Goal: Book appointment/travel/reservation: Book appointment/travel/reservation

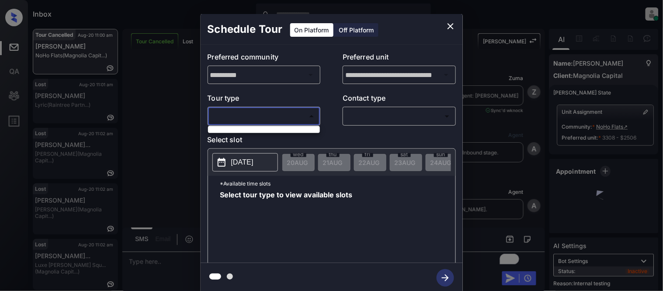
scroll to position [11583, 0]
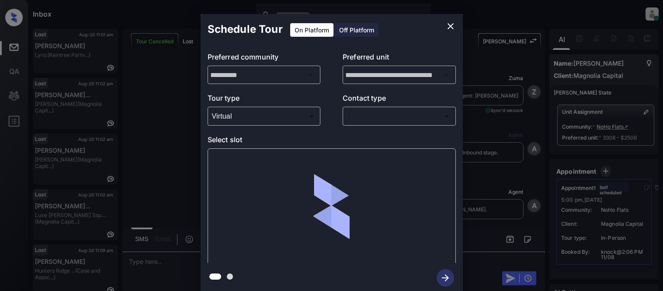
click at [357, 116] on body "Inbox Kristina Cataag Online Set yourself offline Set yourself on break Profile…" at bounding box center [331, 145] width 663 height 291
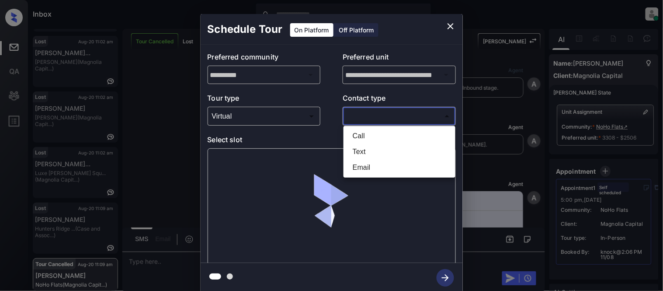
scroll to position [47, 0]
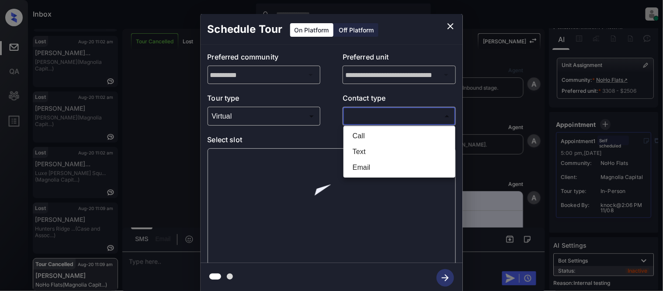
click at [352, 149] on li "Text" at bounding box center [400, 152] width 108 height 16
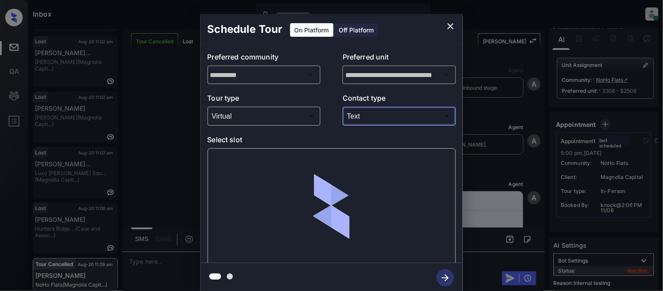
type input "****"
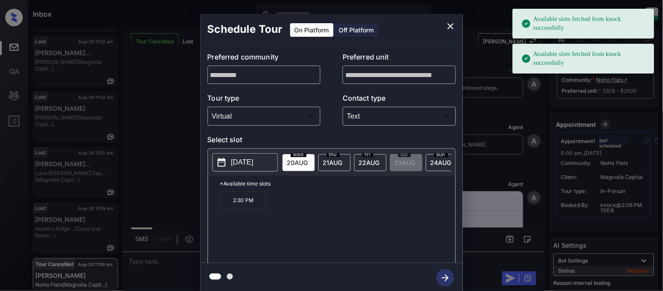
click at [248, 161] on p "2025-08-20" at bounding box center [242, 162] width 22 height 10
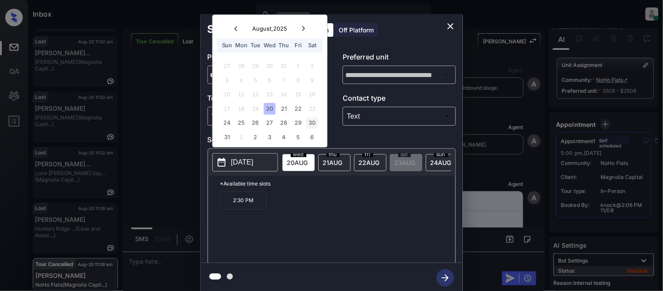
click at [311, 123] on div "30" at bounding box center [313, 123] width 12 height 12
click at [333, 203] on p "1:30 PM" at bounding box center [345, 200] width 46 height 18
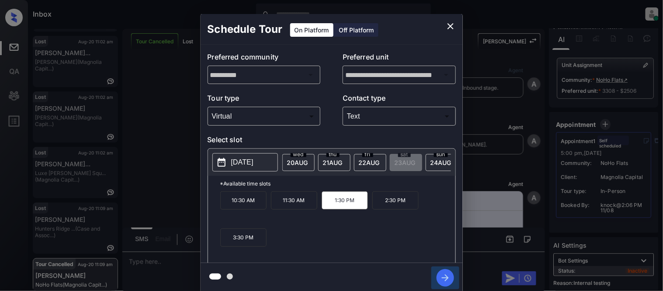
click at [442, 276] on icon "button" at bounding box center [445, 277] width 17 height 17
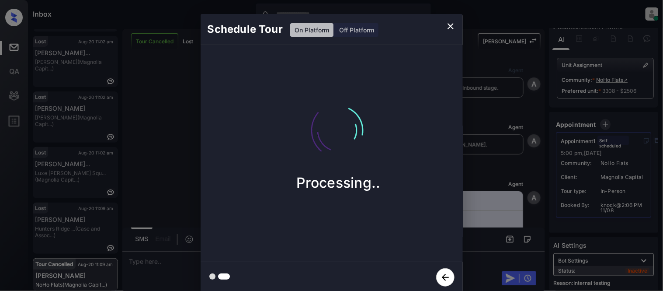
click at [490, 209] on div "Schedule Tour On Platform Off Platform Processing.." at bounding box center [331, 153] width 663 height 307
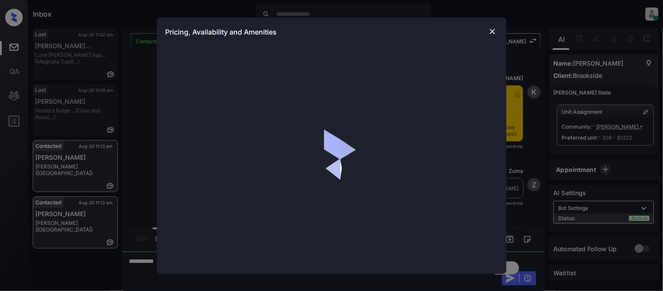
scroll to position [396, 0]
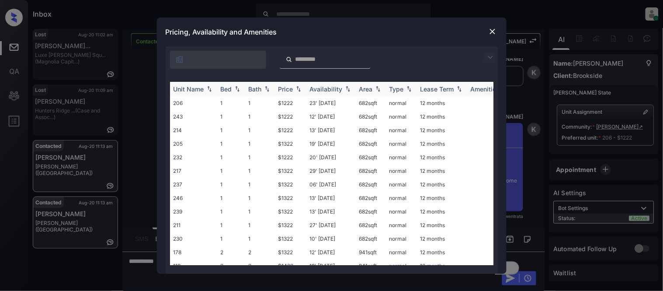
click at [284, 87] on div "Price" at bounding box center [286, 88] width 15 height 7
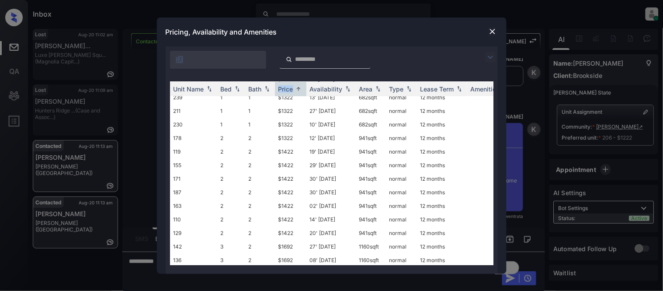
scroll to position [117, 0]
click at [493, 32] on img at bounding box center [493, 31] width 9 height 9
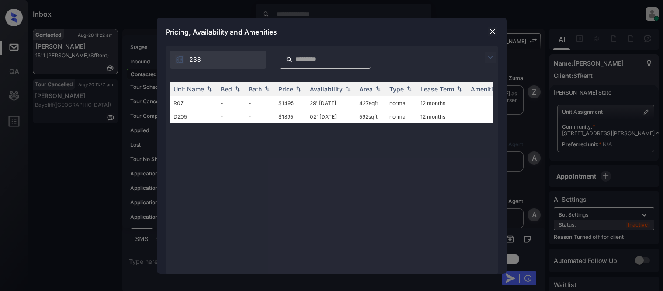
click at [317, 102] on td "29' Jun 18" at bounding box center [331, 103] width 49 height 14
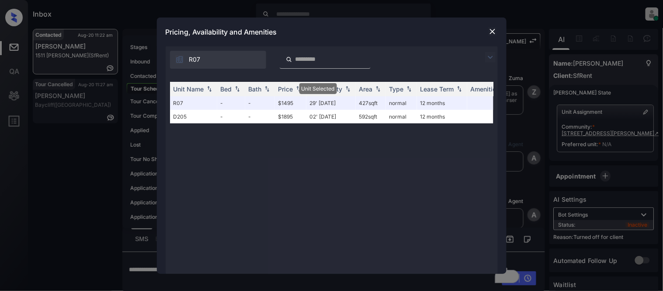
click at [491, 36] on div at bounding box center [493, 31] width 10 height 10
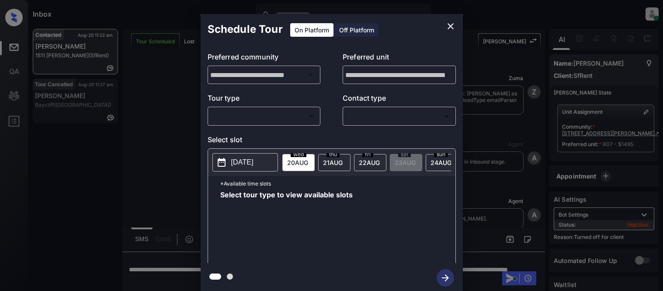
click at [348, 28] on div "Off Platform" at bounding box center [357, 30] width 44 height 14
click at [263, 112] on body "Inbox [PERSON_NAME] Cataag Online Set yourself offline Set yourself on break Pr…" at bounding box center [331, 145] width 663 height 291
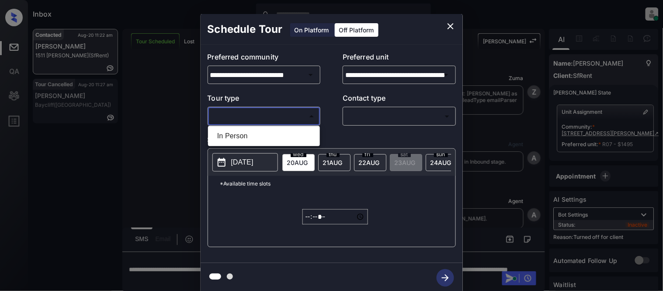
scroll to position [666, 0]
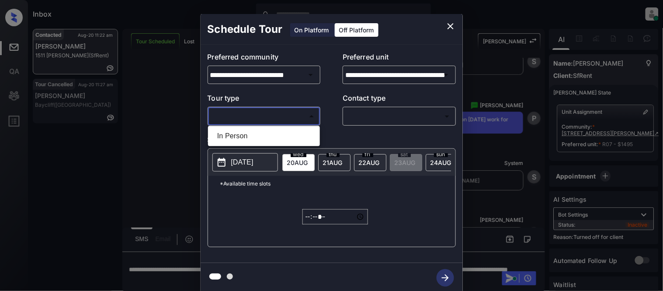
click at [261, 136] on li "In Person" at bounding box center [264, 136] width 108 height 16
type input "********"
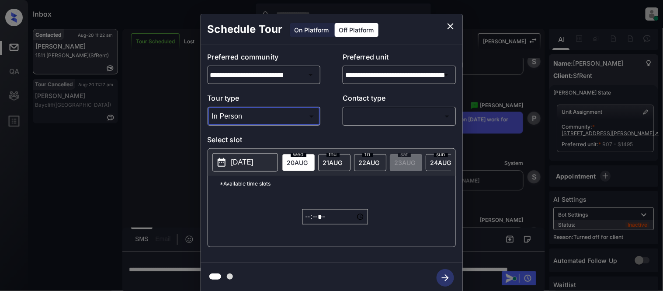
click at [370, 118] on body "Inbox [PERSON_NAME] Cataag Online Set yourself offline Set yourself on break Pr…" at bounding box center [331, 145] width 663 height 291
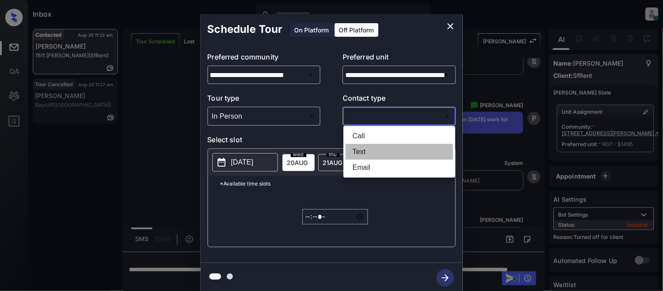
click at [368, 145] on li "Text" at bounding box center [400, 152] width 108 height 16
type input "****"
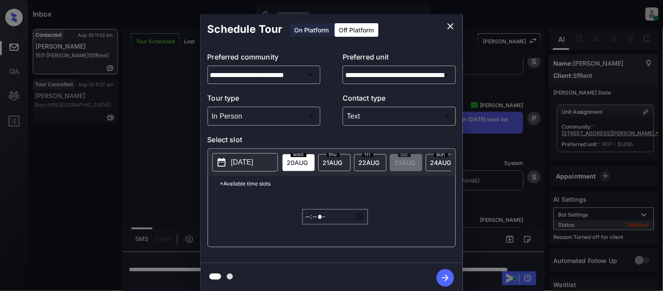
click at [254, 160] on p "2025-08-19" at bounding box center [242, 162] width 22 height 10
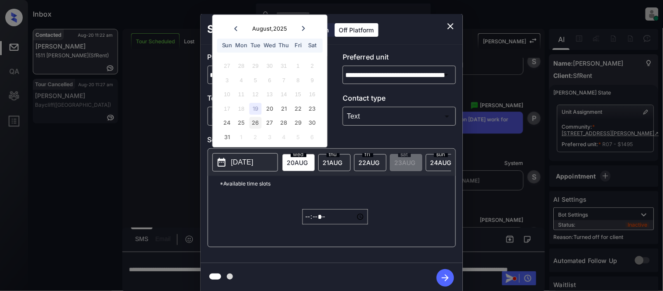
click at [257, 125] on div "26" at bounding box center [256, 123] width 12 height 12
type input "**********"
click at [307, 220] on input "*****" at bounding box center [336, 216] width 66 height 15
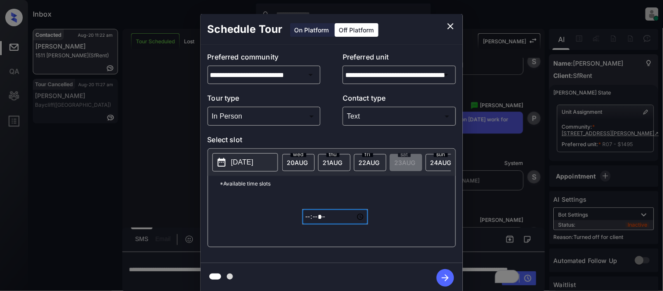
click at [331, 222] on input "*****" at bounding box center [336, 216] width 66 height 15
type input "*****"
click at [439, 276] on icon "button" at bounding box center [445, 277] width 17 height 17
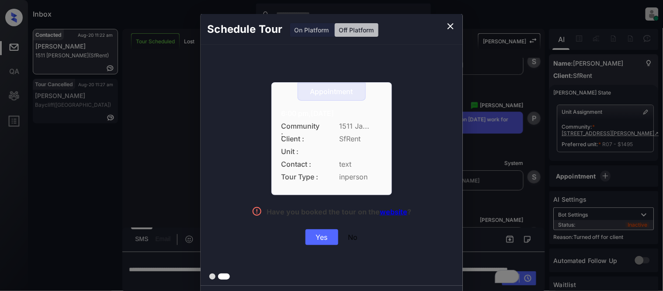
drag, startPoint x: 277, startPoint y: 109, endPoint x: 392, endPoint y: 109, distance: 115.0
click at [392, 109] on div "Appointment 6:00 pm,Tue,26-Aug-2025 Community : 1511 Ja... Client : SfRent Unit…" at bounding box center [332, 163] width 196 height 163
click at [310, 233] on div "Yes" at bounding box center [322, 237] width 33 height 16
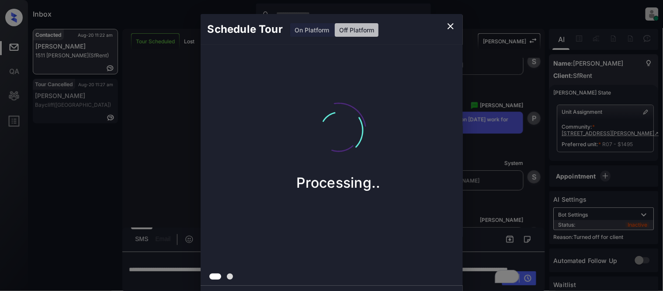
click at [162, 193] on div "Schedule Tour On Platform Off Platform Processing.." at bounding box center [331, 153] width 663 height 307
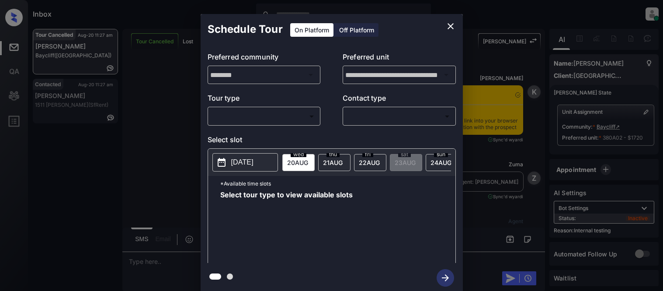
click at [264, 109] on body "Inbox Kristina Cataag Online Set yourself offline Set yourself on break Profile…" at bounding box center [331, 145] width 663 height 291
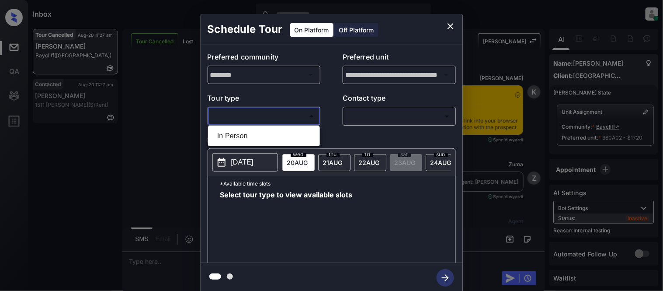
click at [247, 132] on li "In Person" at bounding box center [264, 136] width 108 height 16
click at [374, 108] on div at bounding box center [331, 145] width 663 height 291
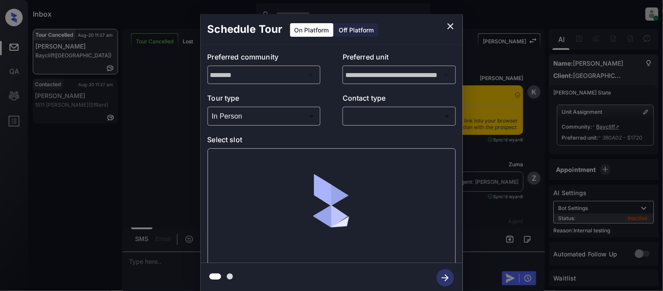
type input "********"
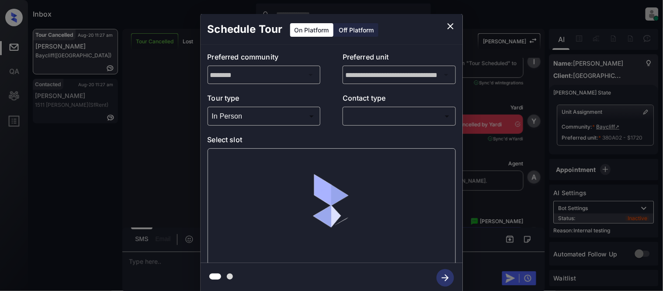
click at [352, 120] on body "Inbox Kristina Cataag Online Set yourself offline Set yourself on break Profile…" at bounding box center [331, 145] width 663 height 291
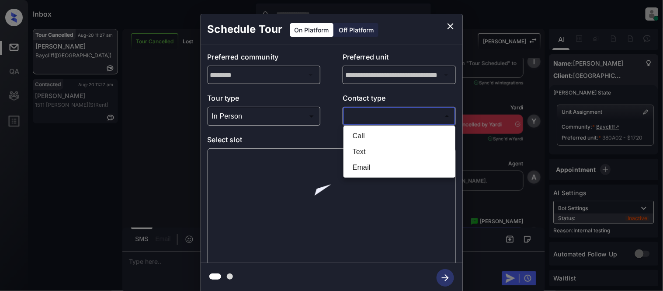
click at [364, 151] on li "Text" at bounding box center [400, 152] width 108 height 16
type input "****"
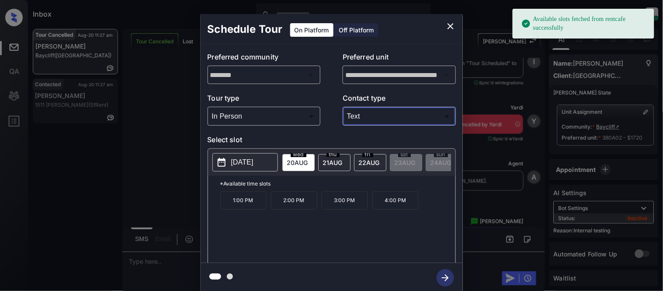
click at [360, 209] on p "3:00 PM" at bounding box center [345, 200] width 46 height 18
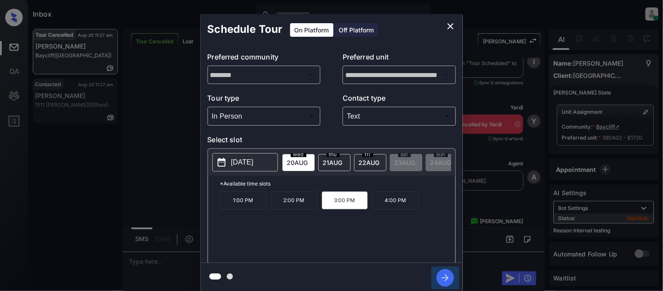
click at [440, 275] on icon "button" at bounding box center [445, 277] width 17 height 17
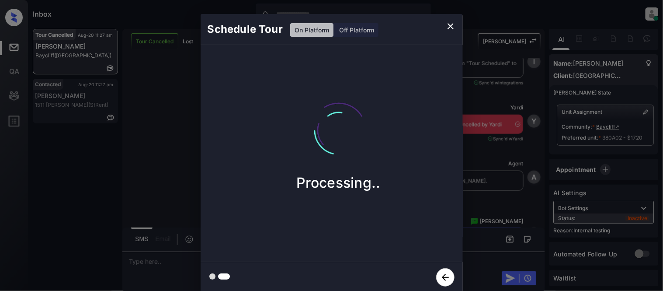
click at [492, 225] on div "Schedule Tour On Platform Off Platform Processing.." at bounding box center [331, 153] width 663 height 307
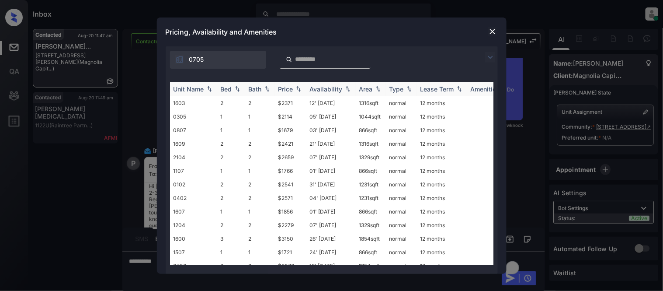
scroll to position [97, 0]
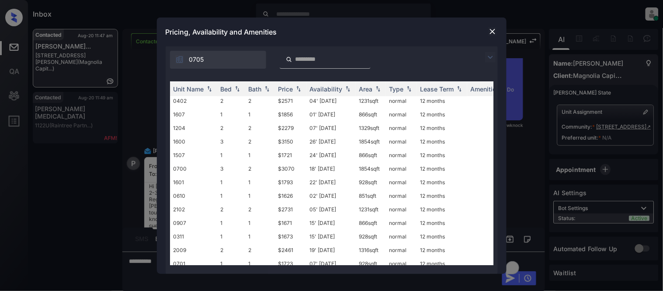
click at [492, 58] on img at bounding box center [490, 57] width 10 height 10
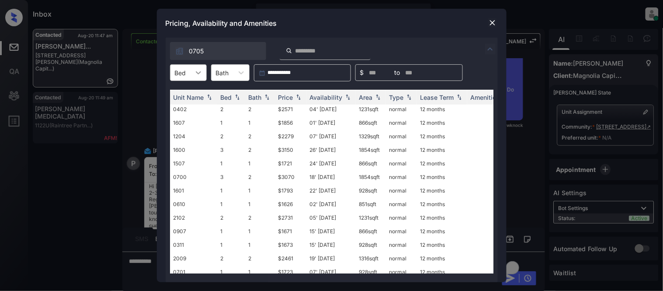
click at [195, 73] on icon at bounding box center [198, 72] width 9 height 9
click at [181, 129] on div "3" at bounding box center [188, 126] width 37 height 16
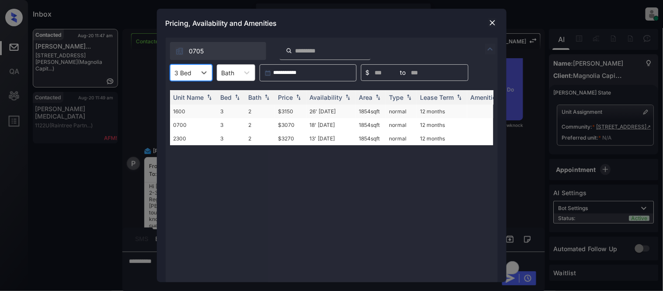
scroll to position [0, 0]
click at [283, 100] on div "Price" at bounding box center [286, 97] width 15 height 7
click at [283, 110] on td "$3070" at bounding box center [290, 112] width 31 height 14
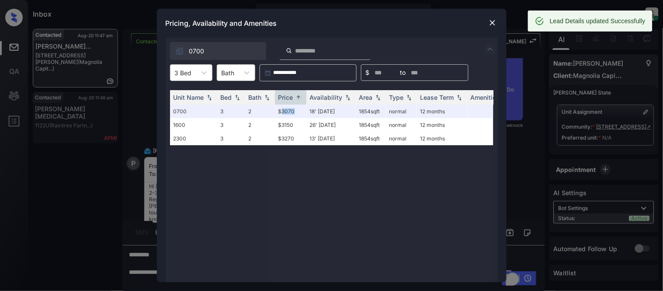
click at [492, 25] on img at bounding box center [493, 22] width 9 height 9
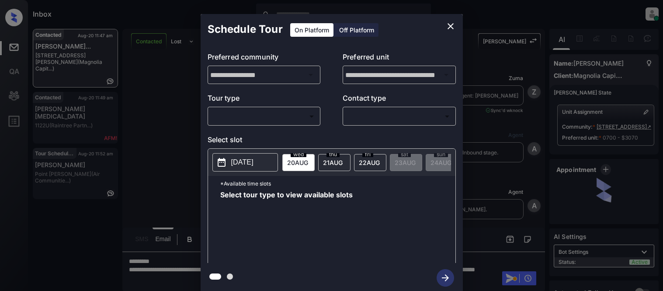
click at [277, 119] on body "Inbox [PERSON_NAME] Cataag Online Set yourself offline Set yourself on break Pr…" at bounding box center [331, 145] width 663 height 291
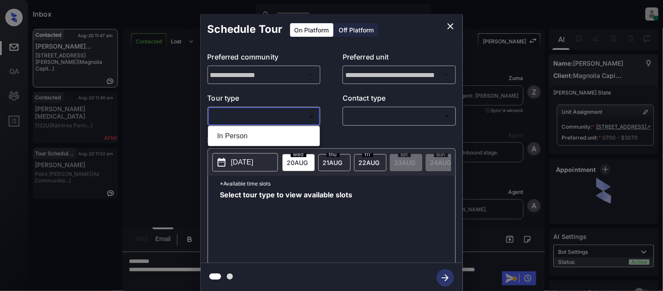
scroll to position [463, 0]
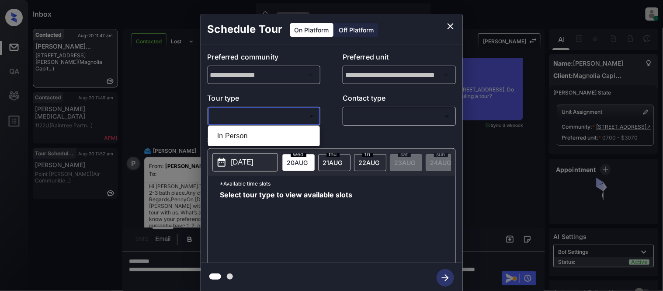
click at [370, 108] on div at bounding box center [331, 145] width 663 height 291
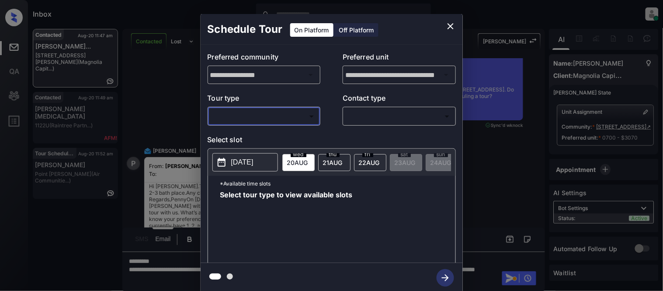
click at [372, 115] on body "Inbox [PERSON_NAME] Cataag Online Set yourself offline Set yourself on break Pr…" at bounding box center [331, 145] width 663 height 291
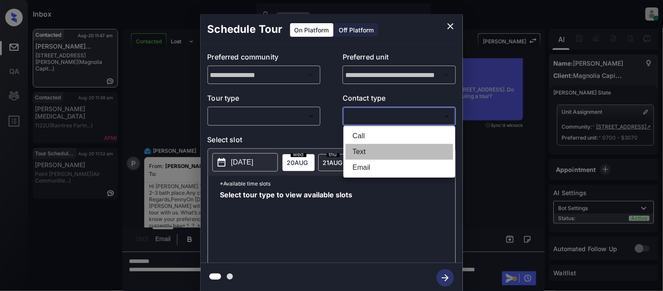
click at [358, 153] on li "Text" at bounding box center [400, 152] width 108 height 16
type input "****"
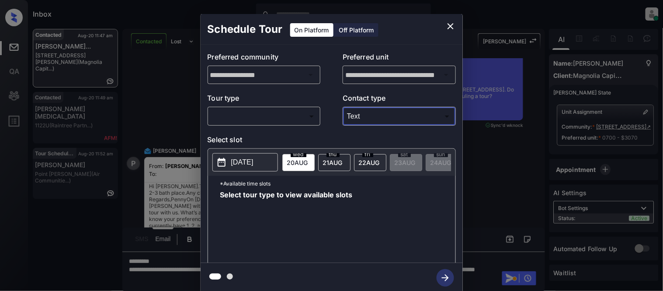
click at [273, 117] on body "Inbox [PERSON_NAME] Cataag Online Set yourself offline Set yourself on break Pr…" at bounding box center [331, 145] width 663 height 291
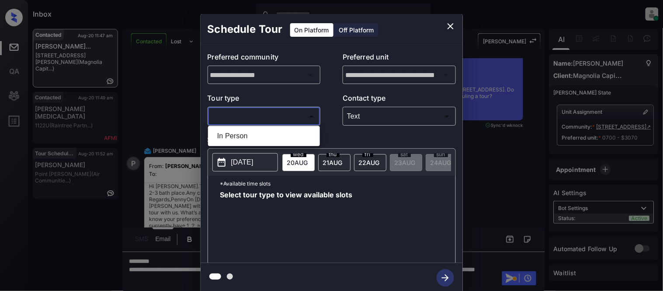
click at [265, 139] on li "In Person" at bounding box center [264, 136] width 108 height 16
type input "********"
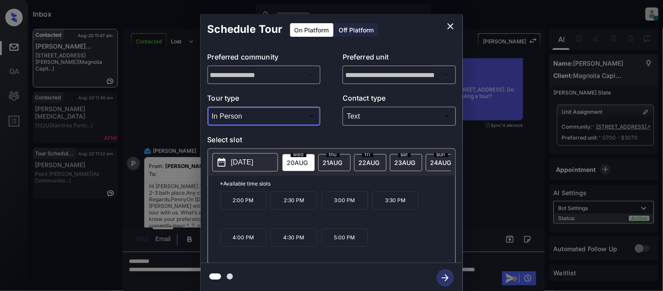
click at [254, 162] on p "[DATE]" at bounding box center [242, 162] width 22 height 10
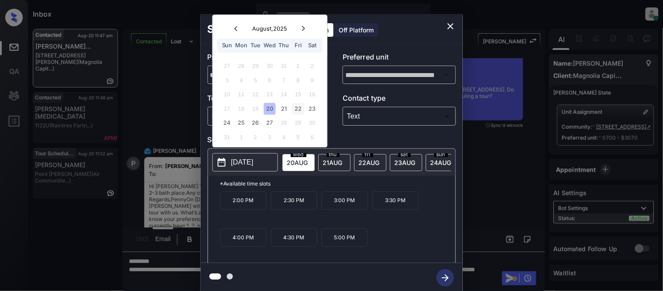
click at [300, 109] on div "22" at bounding box center [299, 109] width 12 height 12
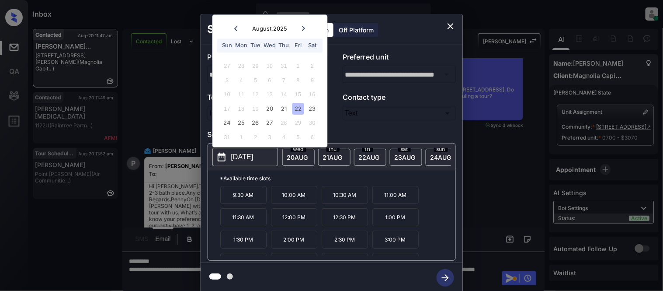
click at [248, 204] on p "9:30 AM" at bounding box center [243, 195] width 46 height 18
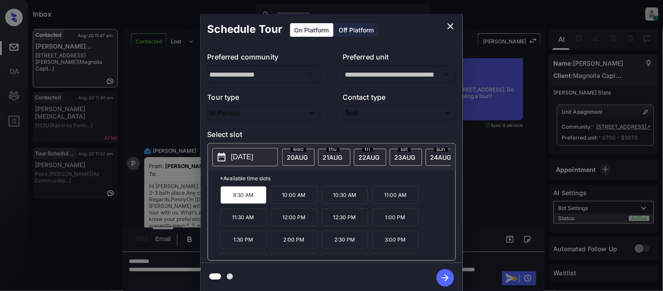
click at [256, 155] on button "[DATE]" at bounding box center [246, 157] width 66 height 18
click at [442, 275] on icon "button" at bounding box center [445, 277] width 17 height 17
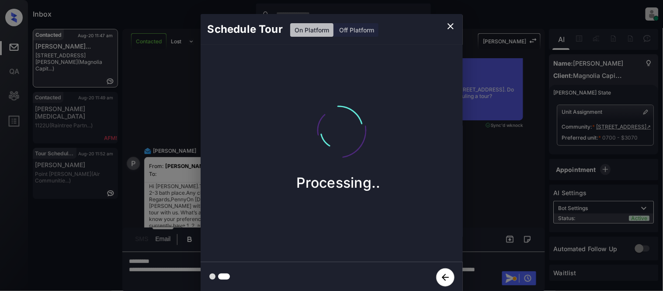
click at [485, 200] on div "Schedule Tour On Platform Off Platform Processing.." at bounding box center [331, 153] width 663 height 307
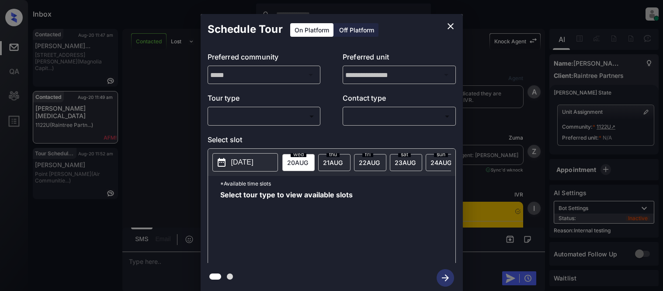
click at [277, 120] on body "Inbox [PERSON_NAME] Cataag Online Set yourself offline Set yourself on break Pr…" at bounding box center [331, 145] width 663 height 291
type input "********"
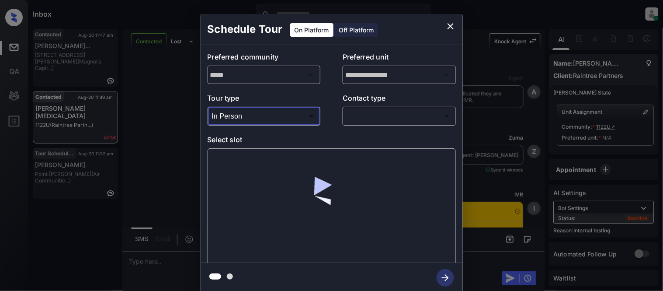
scroll to position [18371, 0]
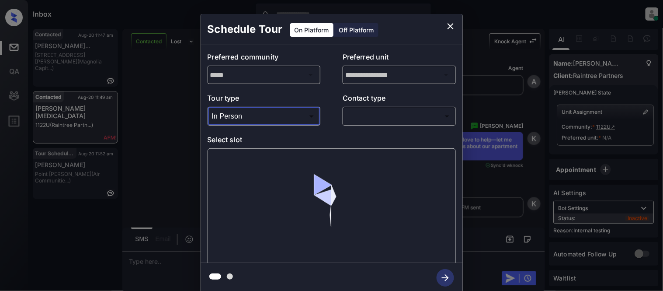
click at [399, 108] on div "​ ​" at bounding box center [399, 116] width 113 height 19
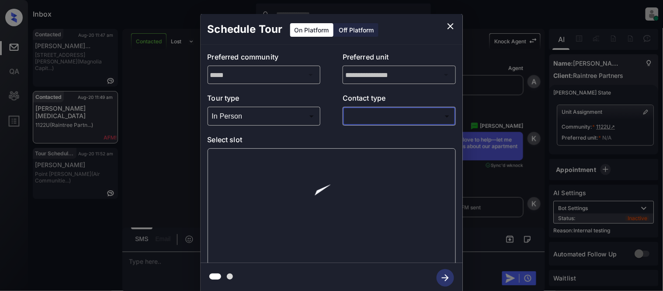
click at [391, 120] on body "Inbox [PERSON_NAME] Cataag Online Set yourself offline Set yourself on break Pr…" at bounding box center [331, 145] width 663 height 291
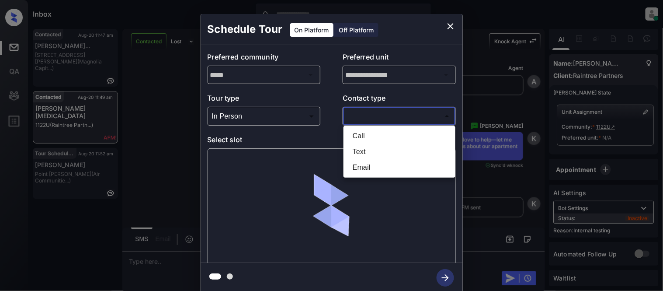
click at [363, 150] on li "Text" at bounding box center [400, 152] width 108 height 16
type input "****"
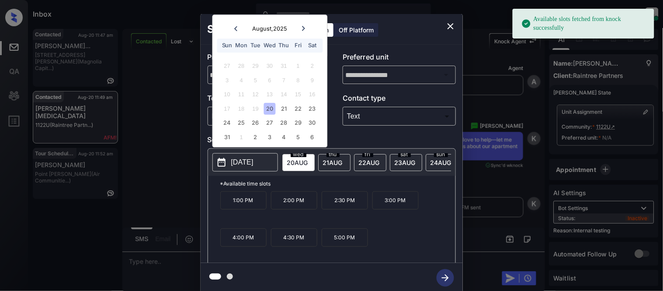
click at [300, 28] on div at bounding box center [304, 28] width 12 height 11
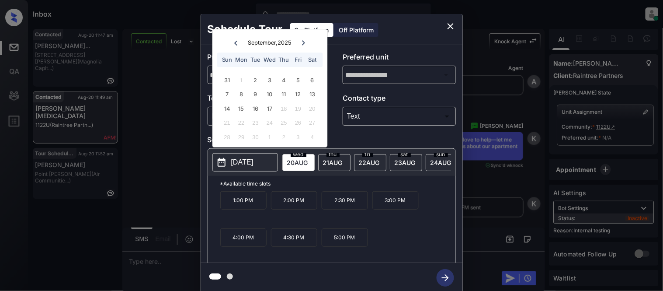
click at [451, 24] on icon "close" at bounding box center [451, 26] width 10 height 10
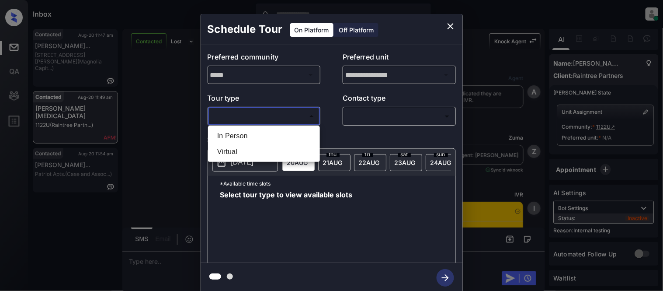
scroll to position [18809, 0]
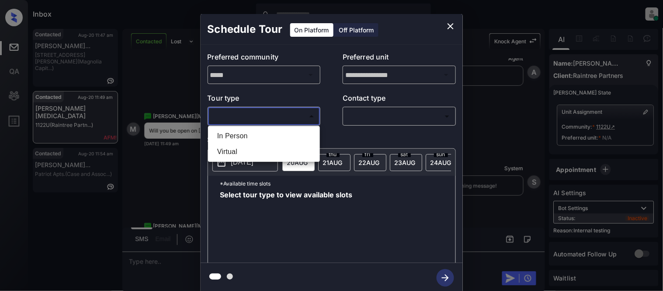
click at [235, 133] on li "In Person" at bounding box center [264, 136] width 108 height 16
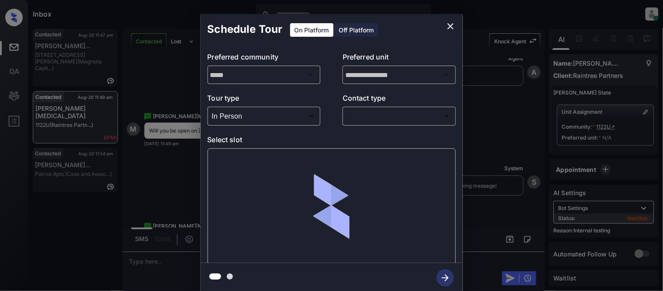
type input "********"
click at [373, 114] on div at bounding box center [331, 145] width 663 height 291
click at [365, 114] on body "Inbox Kristina Cataag Online Set yourself offline Set yourself on break Profile…" at bounding box center [331, 145] width 663 height 291
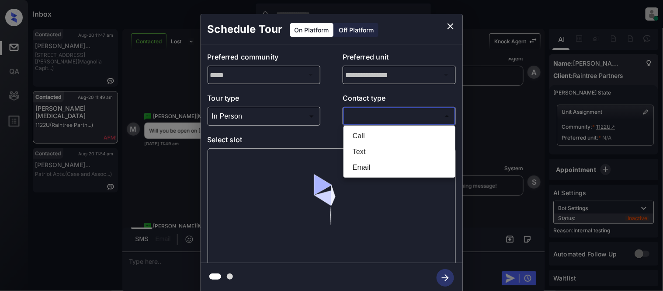
click at [351, 149] on li "Text" at bounding box center [400, 152] width 108 height 16
type input "****"
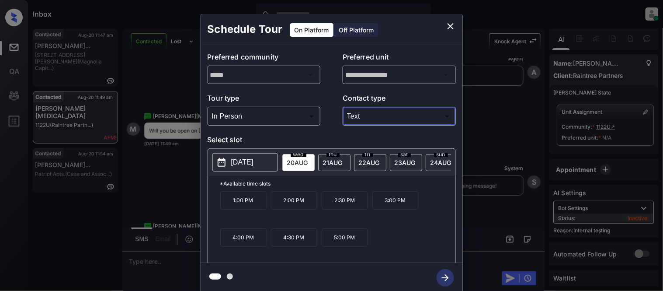
click at [245, 160] on p "[DATE]" at bounding box center [242, 162] width 22 height 10
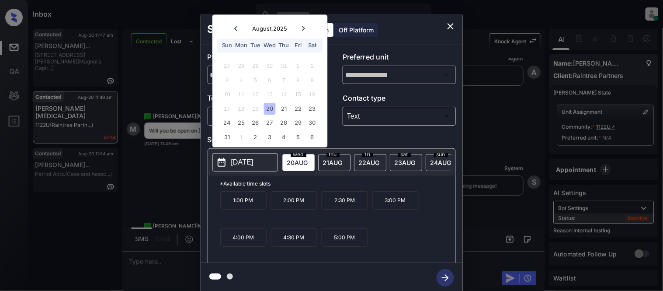
click at [454, 23] on icon "close" at bounding box center [451, 26] width 10 height 10
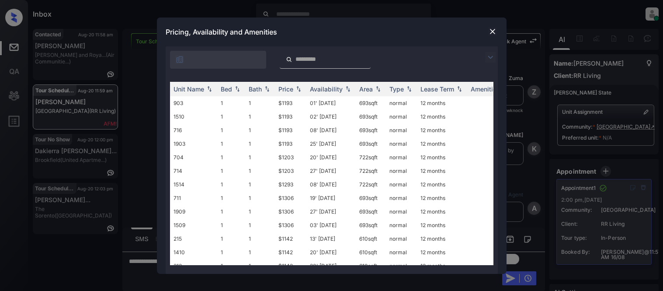
click at [304, 60] on input "search" at bounding box center [331, 59] width 72 height 7
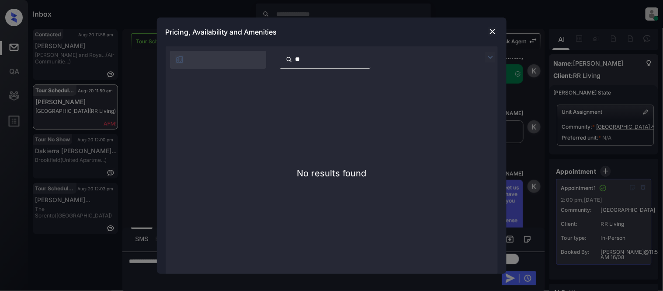
type input "***"
click at [366, 60] on input "***" at bounding box center [331, 59] width 72 height 7
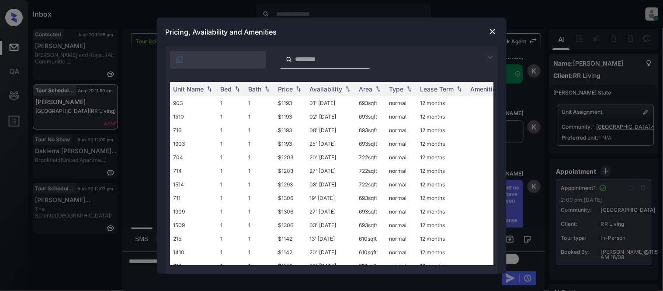
click at [486, 32] on div "Pricing, Availability and Amenities" at bounding box center [332, 31] width 350 height 29
click at [489, 31] on img at bounding box center [493, 31] width 9 height 9
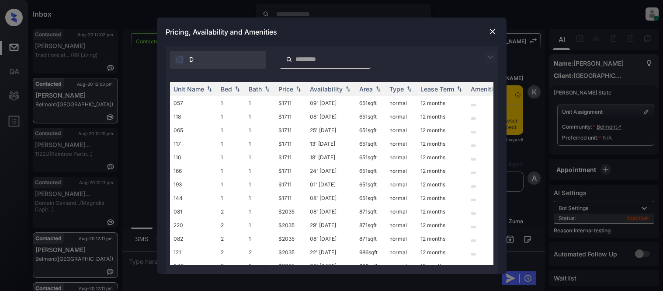
click at [491, 56] on img at bounding box center [490, 57] width 10 height 10
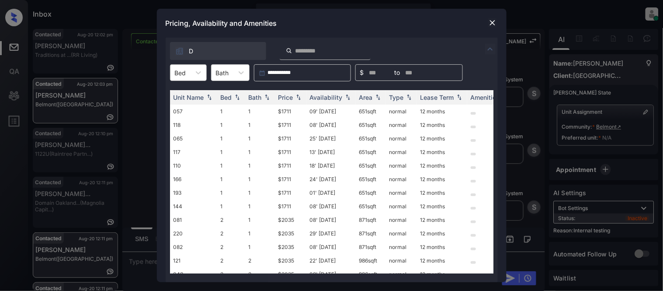
click at [183, 69] on div at bounding box center [180, 72] width 11 height 9
click at [179, 94] on div "1" at bounding box center [188, 94] width 37 height 16
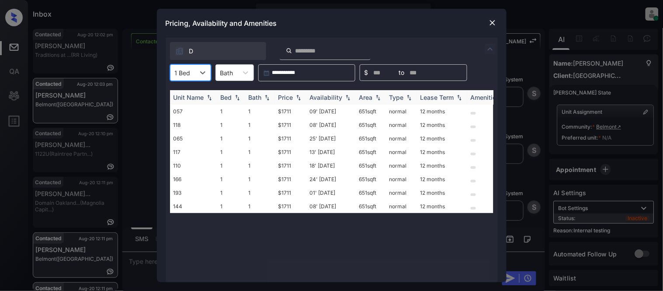
click at [281, 96] on div "Price" at bounding box center [286, 97] width 15 height 7
click at [281, 108] on td "$1711" at bounding box center [290, 112] width 31 height 14
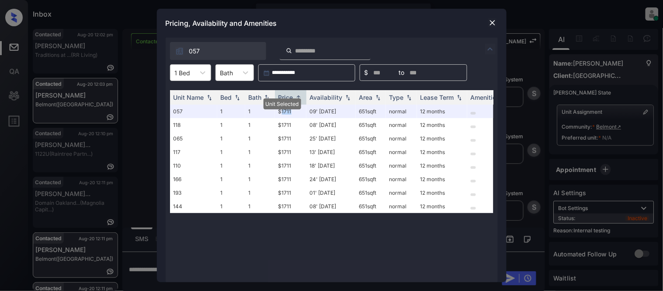
click at [489, 21] on img at bounding box center [493, 22] width 9 height 9
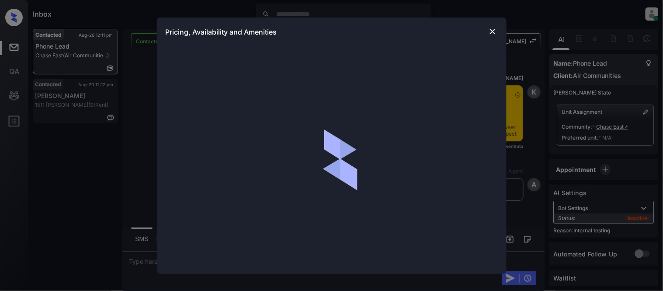
scroll to position [1004, 0]
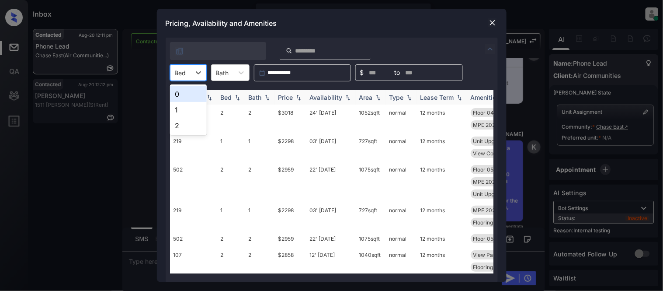
click at [185, 108] on div "1" at bounding box center [188, 110] width 37 height 16
click at [285, 98] on div "Price" at bounding box center [286, 97] width 15 height 7
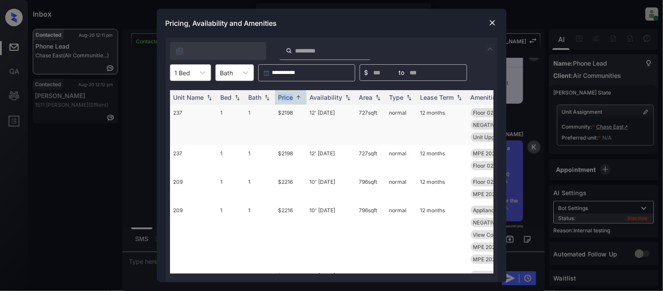
click at [283, 110] on td "$2198" at bounding box center [290, 125] width 31 height 41
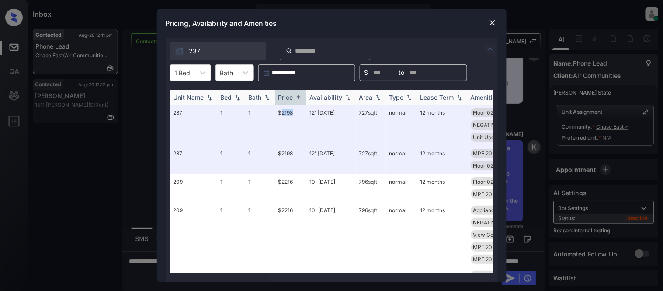
scroll to position [97, 0]
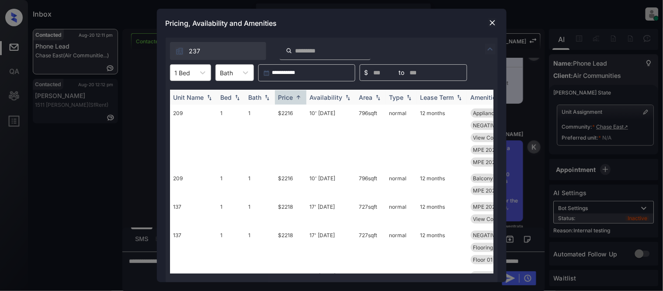
click at [332, 99] on div "Availability" at bounding box center [326, 97] width 33 height 7
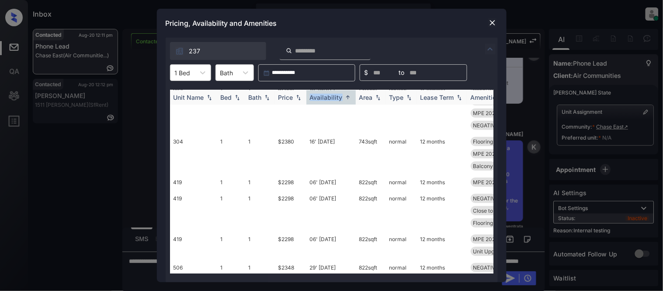
scroll to position [73, 0]
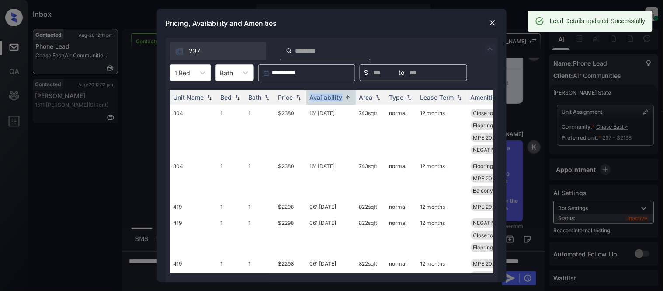
click at [491, 22] on img at bounding box center [493, 22] width 9 height 9
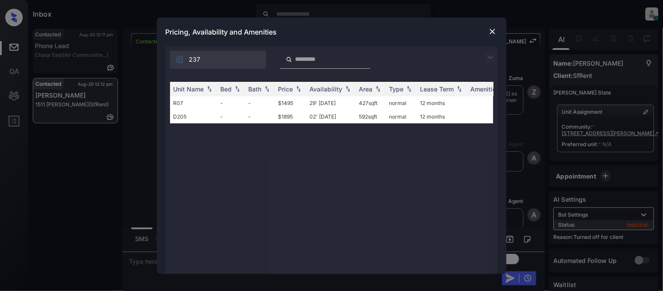
scroll to position [601, 0]
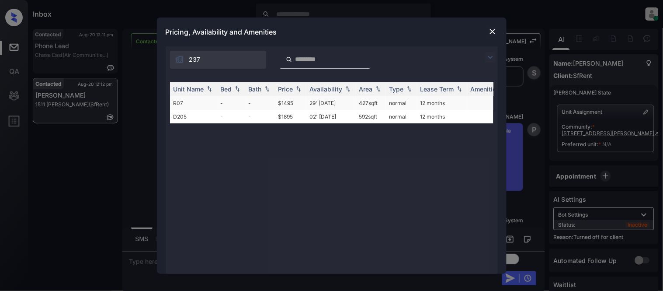
click at [290, 100] on td "$1495" at bounding box center [290, 103] width 31 height 14
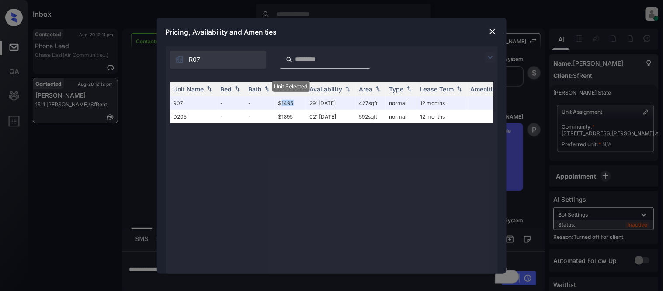
click at [490, 30] on img at bounding box center [493, 31] width 9 height 9
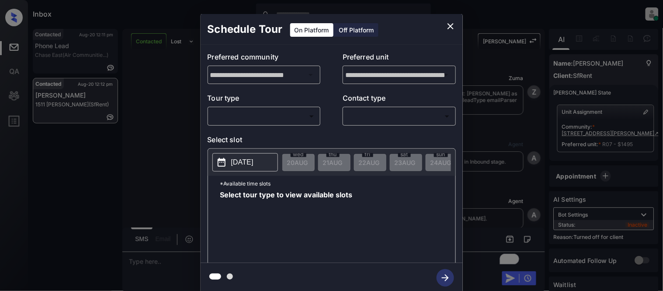
scroll to position [628, 0]
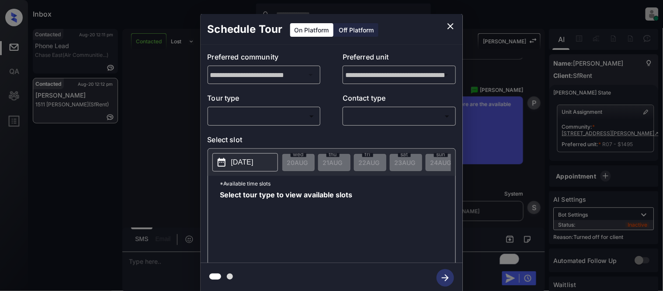
click at [339, 31] on div "Off Platform" at bounding box center [357, 30] width 44 height 14
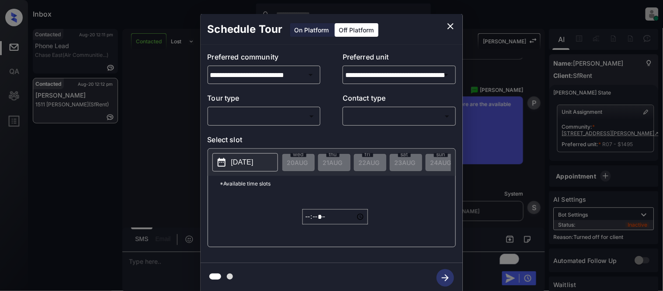
click at [285, 110] on body "Inbox [PERSON_NAME] Cataag Online Set yourself offline Set yourself on break Pr…" at bounding box center [331, 145] width 663 height 291
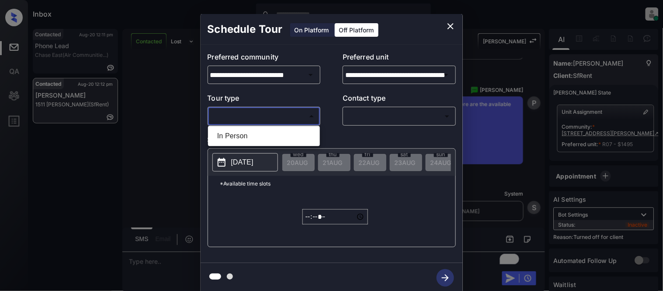
click at [251, 129] on li "In Person" at bounding box center [264, 136] width 108 height 16
type input "********"
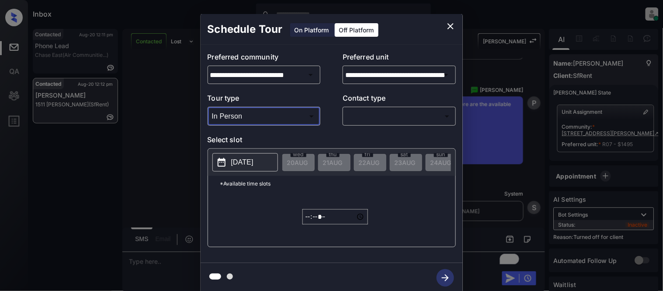
click at [380, 120] on body "Inbox [PERSON_NAME] Cataag Online Set yourself offline Set yourself on break Pr…" at bounding box center [331, 145] width 663 height 291
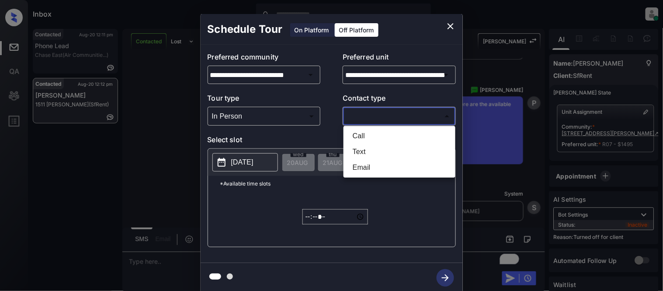
click at [358, 151] on li "Text" at bounding box center [400, 152] width 108 height 16
type input "****"
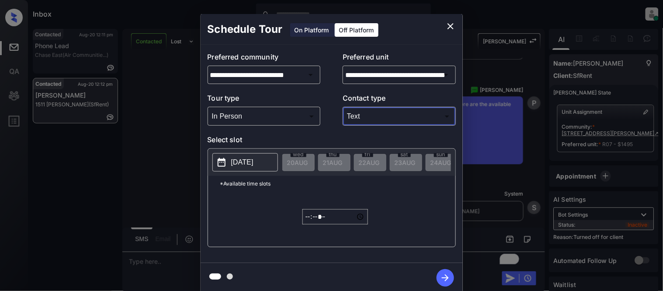
click at [265, 163] on div "Call Text Email" at bounding box center [331, 145] width 663 height 291
click at [254, 163] on p "[DATE]" at bounding box center [242, 162] width 22 height 10
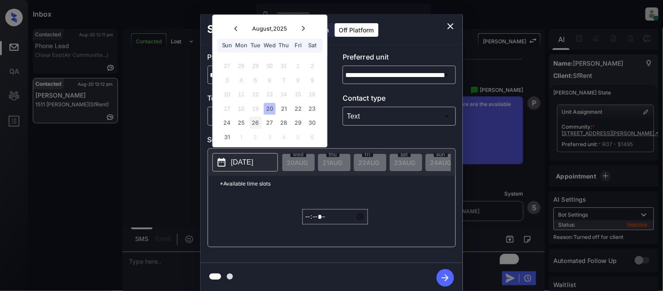
click at [251, 124] on div "26" at bounding box center [256, 123] width 12 height 12
click at [311, 223] on input "*****" at bounding box center [336, 216] width 66 height 15
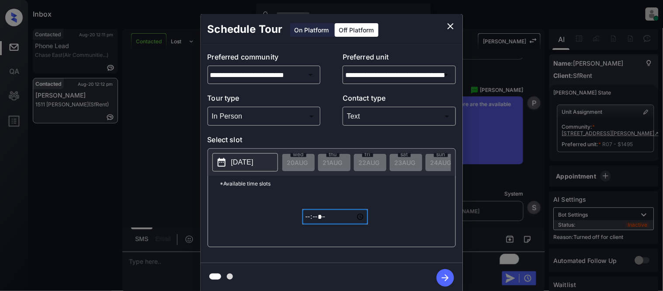
click at [333, 223] on input "*****" at bounding box center [336, 216] width 66 height 15
type input "*****"
click at [449, 273] on icon "button" at bounding box center [445, 277] width 17 height 17
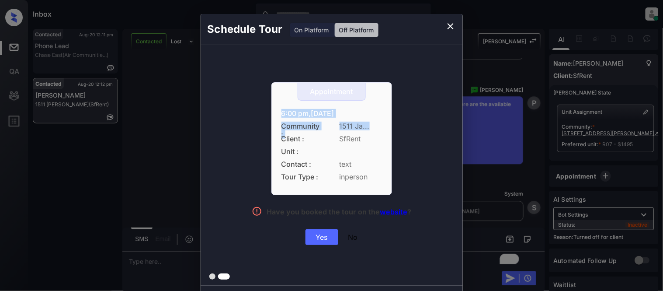
drag, startPoint x: 272, startPoint y: 107, endPoint x: 382, endPoint y: 119, distance: 110.8
click at [382, 119] on div "Appointment 6:00 pm,[DATE] Community : 1511 Ja... Client : SfRent Unit : Contac…" at bounding box center [332, 138] width 121 height 113
click at [318, 230] on div "Yes" at bounding box center [322, 237] width 33 height 16
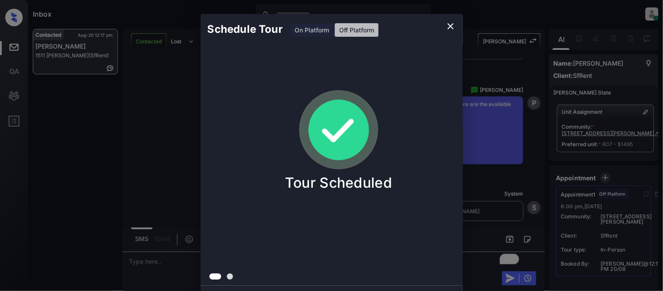
click at [482, 117] on div "Schedule Tour On Platform Off Platform Tour Scheduled" at bounding box center [331, 153] width 663 height 307
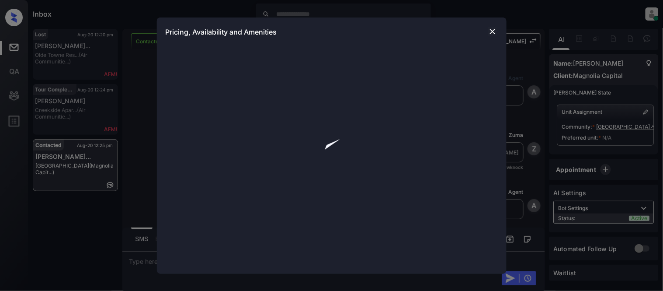
scroll to position [813, 0]
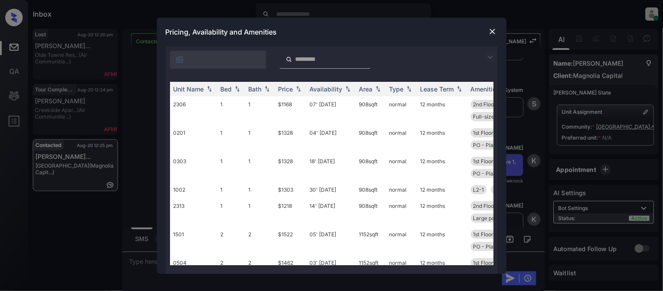
click at [491, 50] on div at bounding box center [332, 57] width 332 height 22
click at [490, 54] on img at bounding box center [490, 57] width 10 height 10
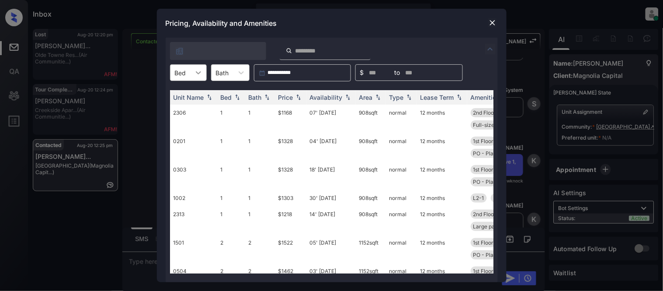
click at [200, 72] on icon at bounding box center [198, 72] width 5 height 3
click at [180, 94] on div "1" at bounding box center [188, 94] width 37 height 16
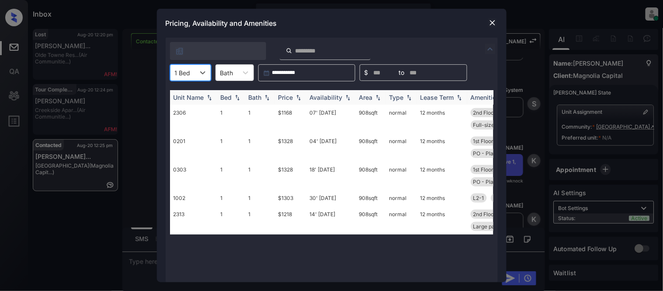
click at [285, 94] on div "Price" at bounding box center [286, 97] width 15 height 7
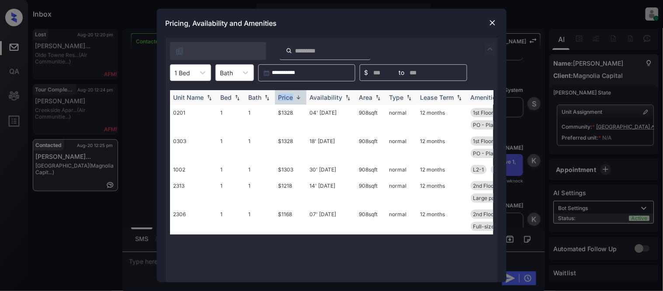
click at [285, 94] on div "Price" at bounding box center [286, 97] width 15 height 7
click at [286, 111] on td "$1168" at bounding box center [290, 119] width 31 height 28
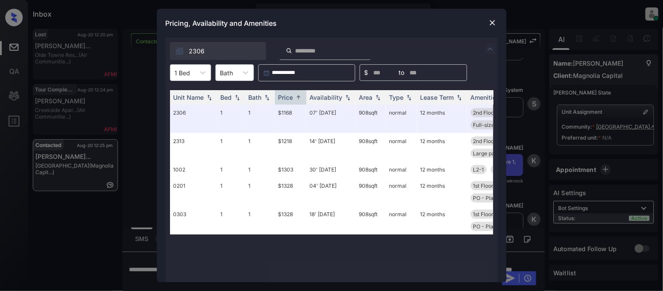
click at [488, 24] on div at bounding box center [493, 22] width 10 height 10
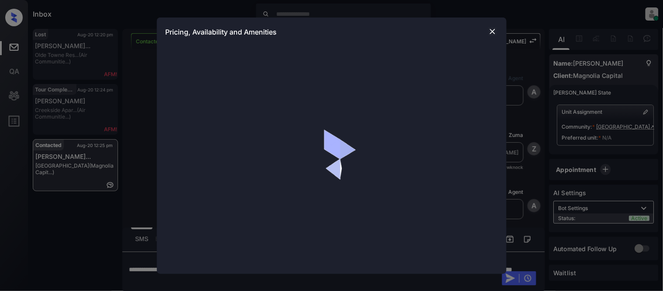
scroll to position [449, 0]
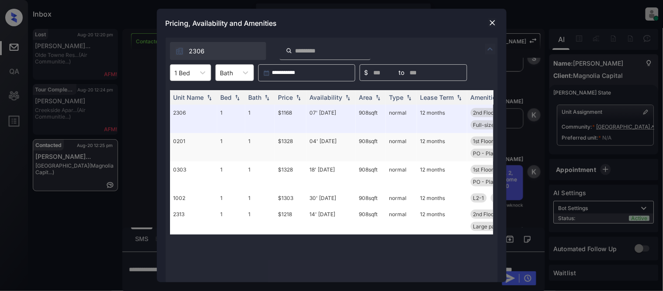
click at [323, 140] on td "04' [DATE]" at bounding box center [331, 147] width 49 height 28
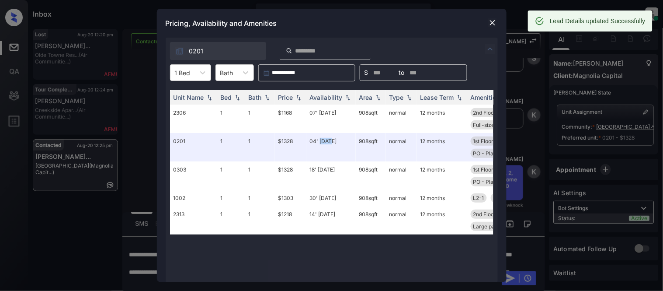
click at [495, 20] on img at bounding box center [493, 22] width 9 height 9
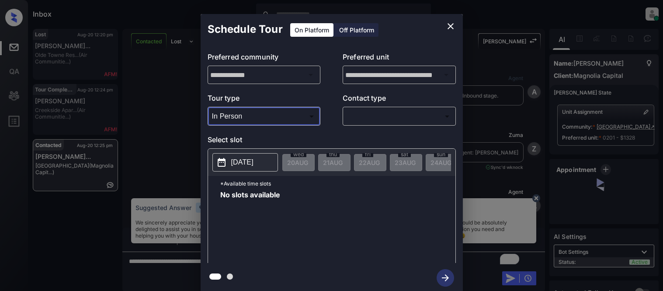
click at [404, 130] on div at bounding box center [331, 145] width 663 height 291
click at [384, 122] on body "Inbox [PERSON_NAME] Cataag Online Set yourself offline Set yourself on break Pr…" at bounding box center [331, 145] width 663 height 291
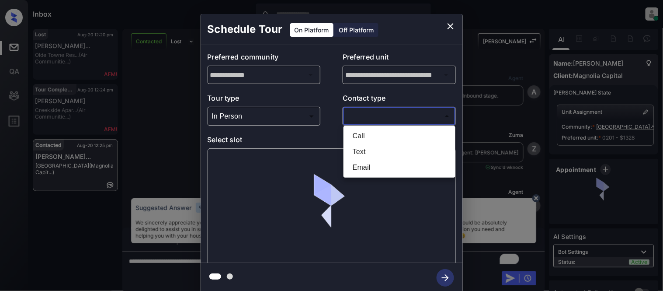
scroll to position [495, 0]
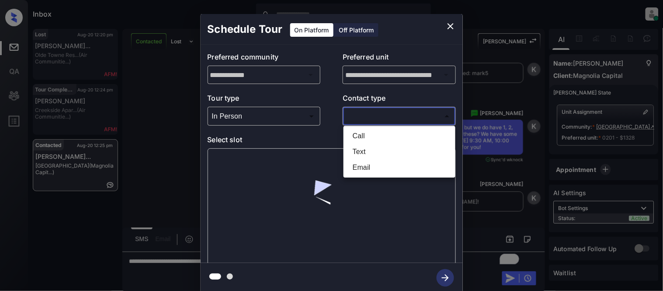
click at [364, 153] on li "Text" at bounding box center [400, 152] width 108 height 16
type input "****"
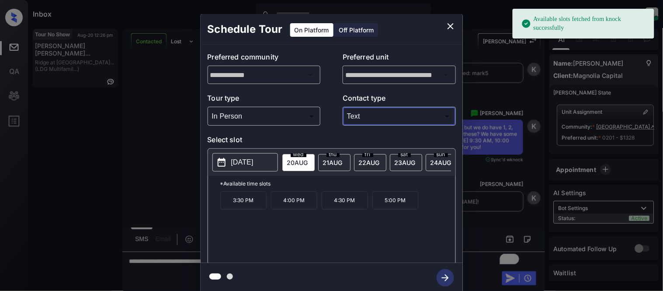
click at [244, 160] on p "[DATE]" at bounding box center [242, 162] width 22 height 10
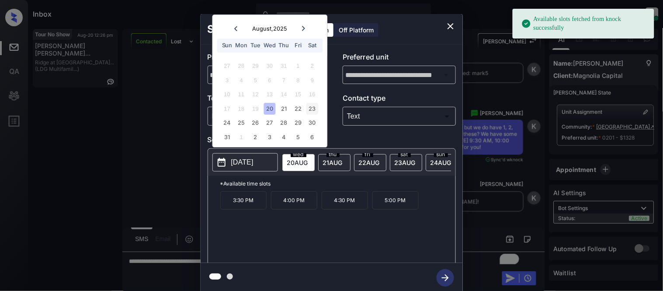
click at [312, 108] on div "23" at bounding box center [313, 109] width 12 height 12
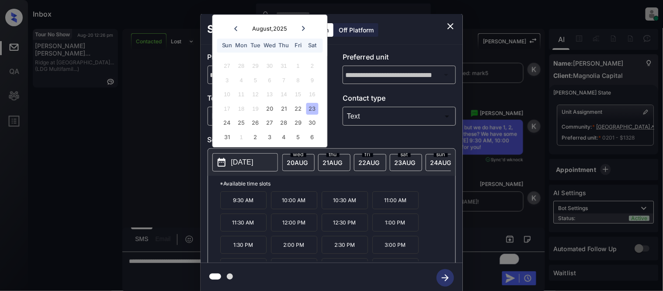
click at [335, 205] on p "10:30 AM" at bounding box center [345, 200] width 46 height 18
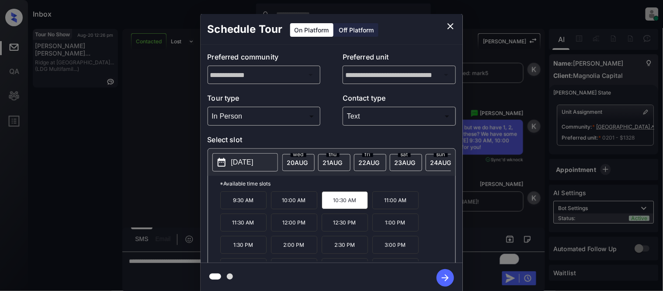
click at [439, 273] on icon "button" at bounding box center [445, 277] width 17 height 17
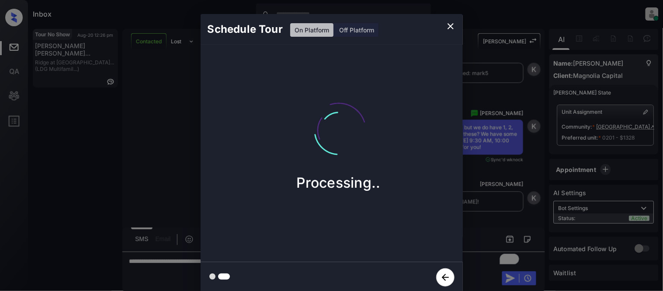
click at [486, 206] on div "Schedule Tour On Platform Off Platform Processing.." at bounding box center [331, 153] width 663 height 307
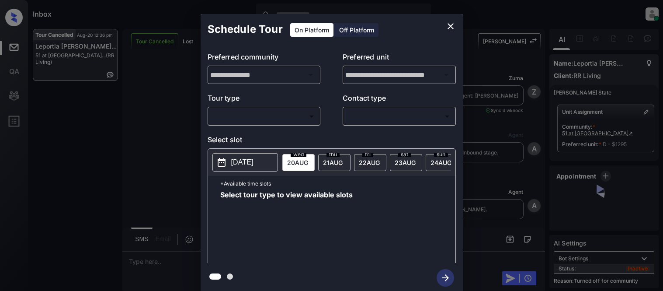
click at [232, 110] on body "Inbox [PERSON_NAME] Cataag Online Set yourself offline Set yourself on break Pr…" at bounding box center [331, 145] width 663 height 291
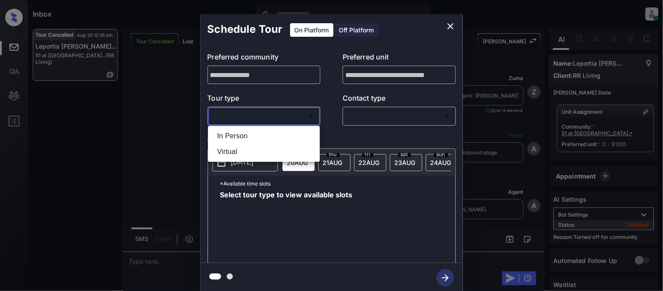
scroll to position [3330, 0]
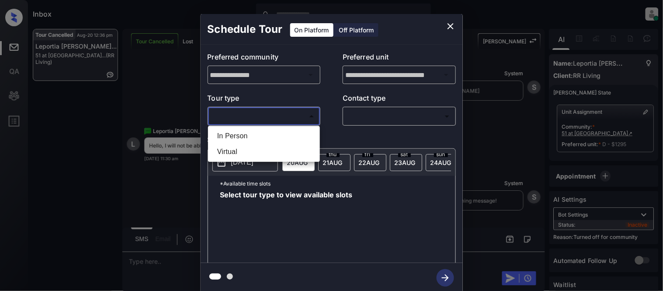
click at [234, 130] on li "In Person" at bounding box center [264, 136] width 108 height 16
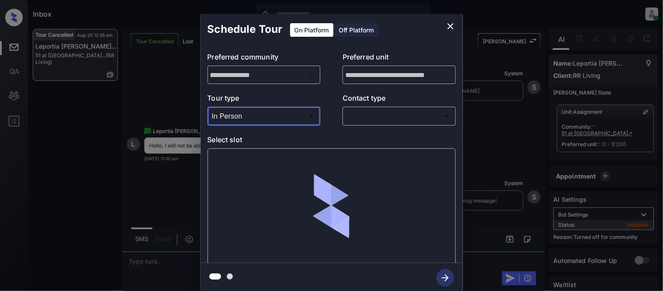
click at [384, 114] on div at bounding box center [331, 145] width 663 height 291
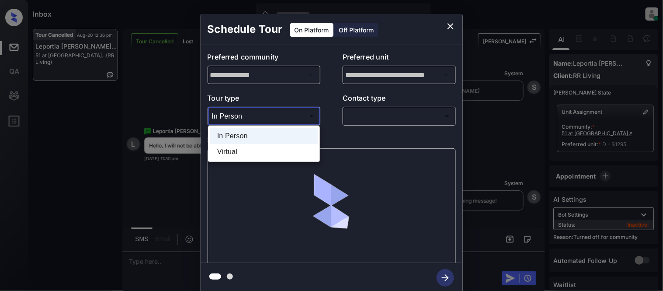
click at [291, 112] on body "Inbox [PERSON_NAME] Cataag Online Set yourself offline Set yourself on break Pr…" at bounding box center [331, 145] width 663 height 291
click at [239, 149] on li "Virtual" at bounding box center [264, 152] width 108 height 16
type input "*******"
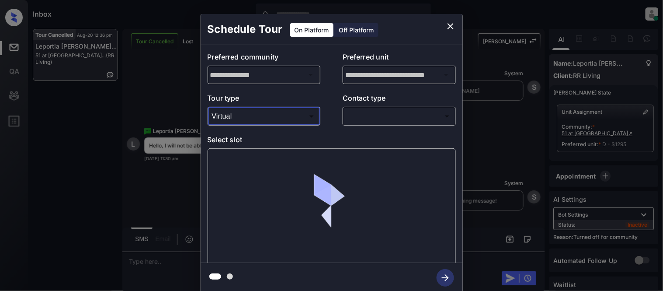
click at [380, 121] on body "Inbox [PERSON_NAME] Cataag Online Set yourself offline Set yourself on break Pr…" at bounding box center [331, 145] width 663 height 291
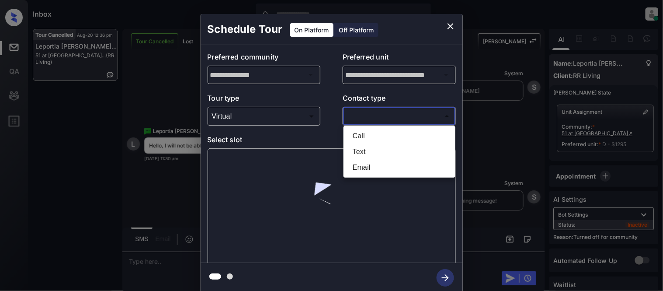
click at [366, 149] on li "Text" at bounding box center [400, 152] width 108 height 16
type input "****"
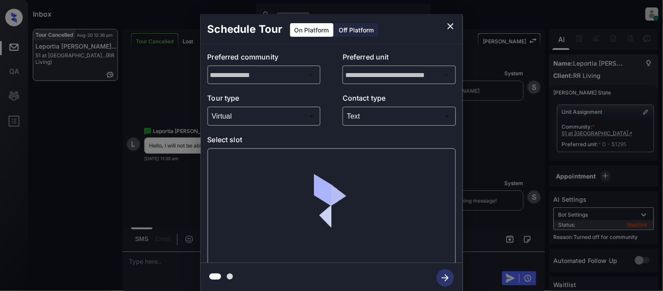
click at [232, 155] on div at bounding box center [332, 206] width 248 height 117
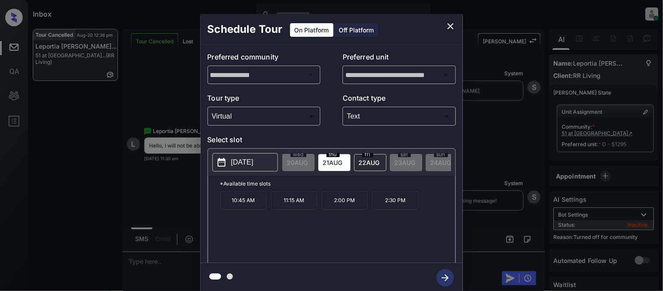
click at [244, 161] on p "[DATE]" at bounding box center [242, 162] width 22 height 10
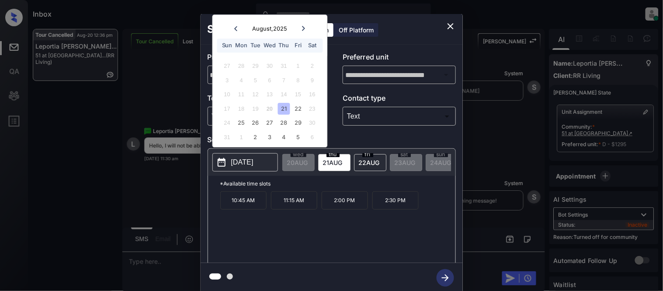
click at [450, 26] on icon "close" at bounding box center [451, 26] width 10 height 10
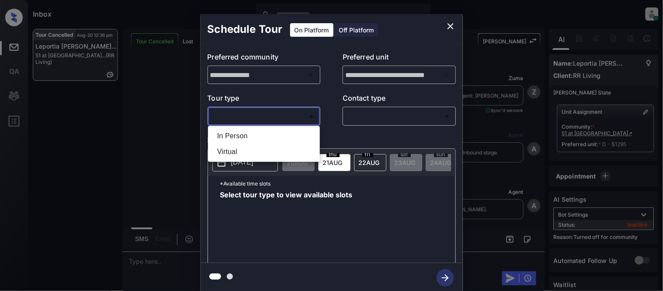
scroll to position [4545, 0]
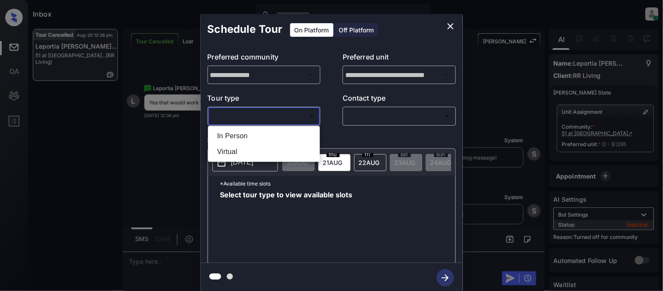
click at [255, 128] on li "In Person" at bounding box center [264, 136] width 108 height 16
type input "********"
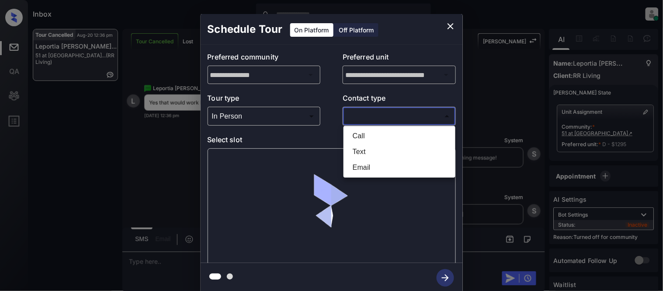
click at [351, 122] on body "Inbox [PERSON_NAME] Cataag Online Set yourself offline Set yourself on break Pr…" at bounding box center [331, 145] width 663 height 291
click at [362, 155] on li "Text" at bounding box center [400, 152] width 108 height 16
type input "****"
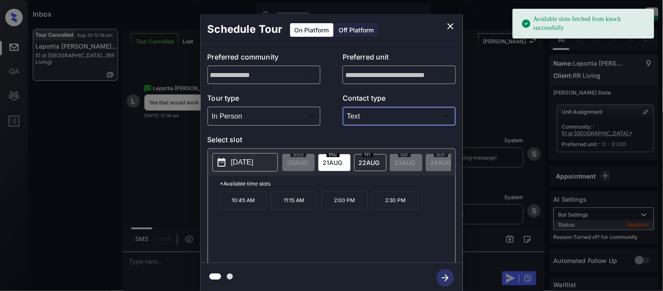
click at [308, 162] on span "[DATE]" at bounding box center [297, 162] width 21 height 7
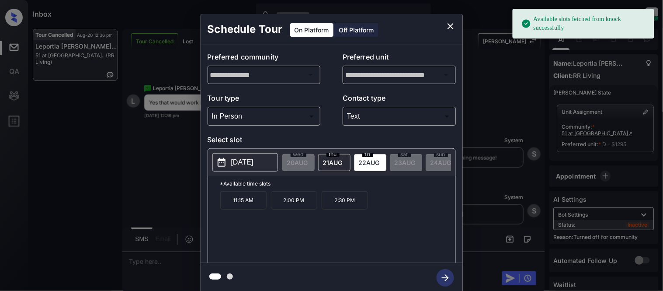
click at [248, 164] on p "[DATE]" at bounding box center [242, 162] width 22 height 10
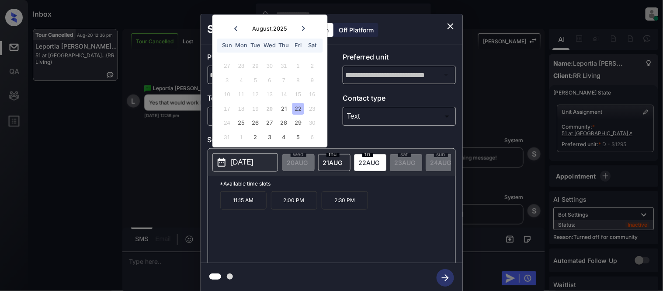
click at [448, 26] on icon "close" at bounding box center [451, 26] width 10 height 10
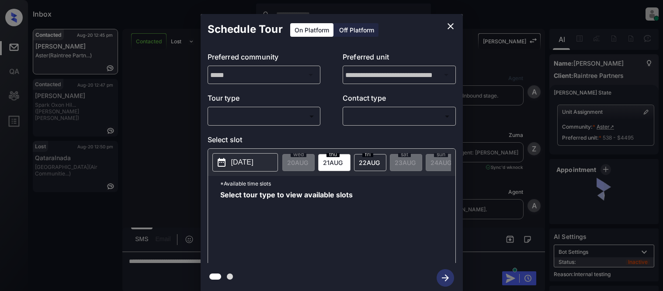
click at [240, 114] on body "Inbox [PERSON_NAME] Cataag Online Set yourself offline Set yourself on break Pr…" at bounding box center [331, 145] width 663 height 291
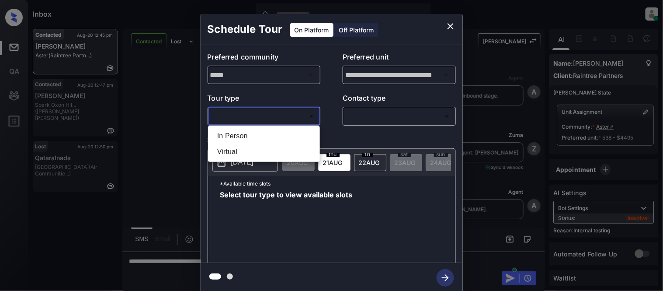
scroll to position [1472, 0]
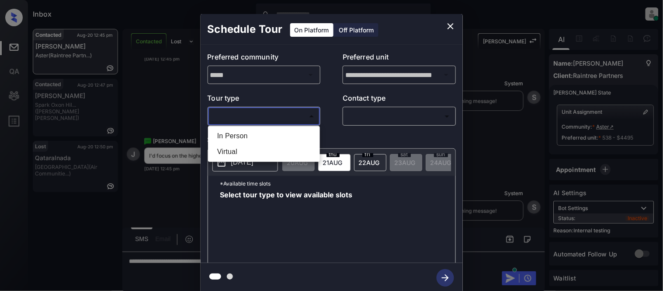
click at [238, 140] on li "In Person" at bounding box center [264, 136] width 108 height 16
type input "********"
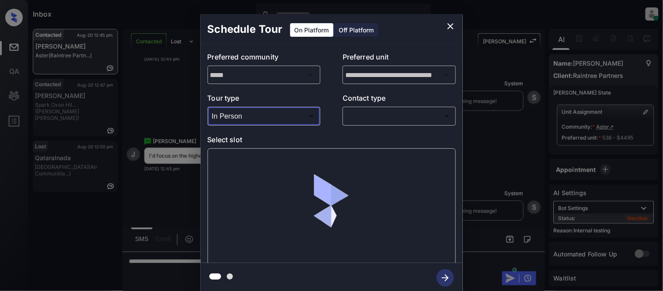
click at [394, 112] on body "Inbox [PERSON_NAME] Cataag Online Set yourself offline Set yourself on break Pr…" at bounding box center [331, 145] width 663 height 291
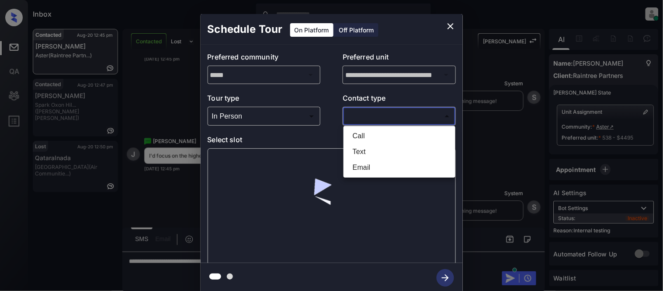
click at [358, 150] on li "Text" at bounding box center [400, 152] width 108 height 16
type input "****"
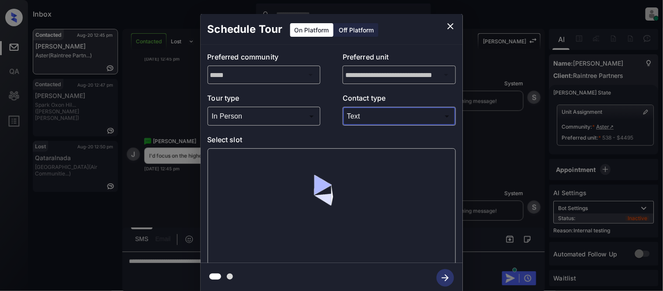
click at [239, 154] on div at bounding box center [332, 206] width 248 height 117
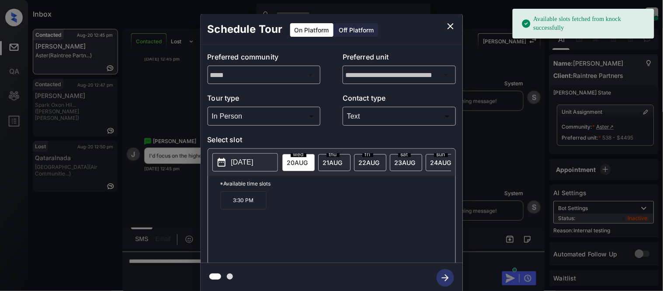
click at [239, 163] on p "[DATE]" at bounding box center [242, 162] width 22 height 10
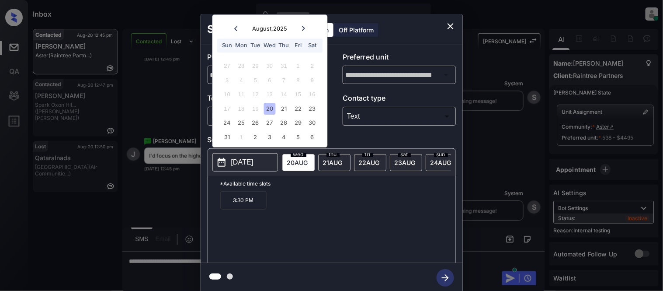
click at [268, 112] on div "20" at bounding box center [270, 109] width 12 height 12
click at [247, 209] on p "3:30 PM" at bounding box center [243, 200] width 46 height 18
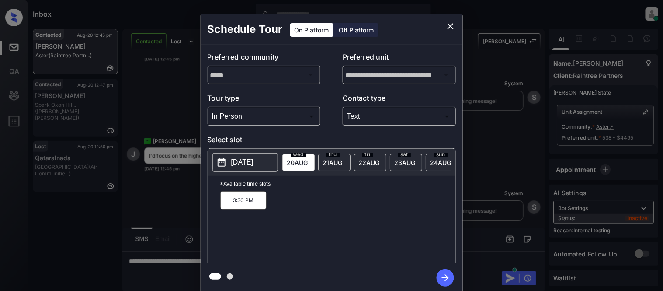
click at [300, 159] on span "[DATE]" at bounding box center [297, 162] width 21 height 7
click at [439, 277] on icon "button" at bounding box center [445, 277] width 17 height 17
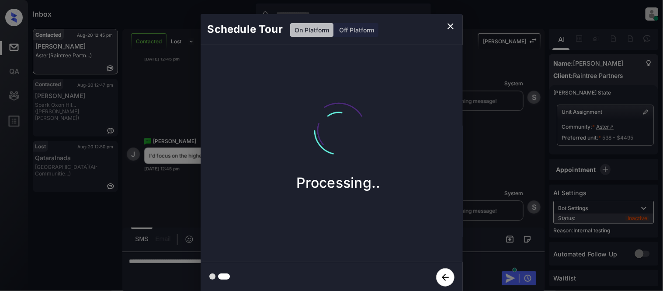
click at [489, 213] on div "Schedule Tour On Platform Off Platform Processing.." at bounding box center [331, 153] width 663 height 307
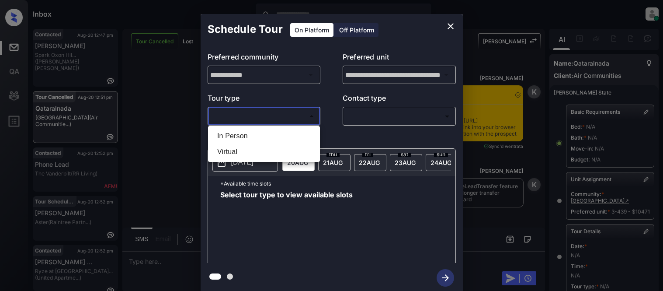
click at [221, 119] on body "Inbox [PERSON_NAME] Cataag Online Set yourself offline Set yourself on break Pr…" at bounding box center [331, 145] width 663 height 291
click at [227, 133] on li "In Person" at bounding box center [264, 136] width 108 height 16
click at [320, 120] on div at bounding box center [331, 145] width 663 height 291
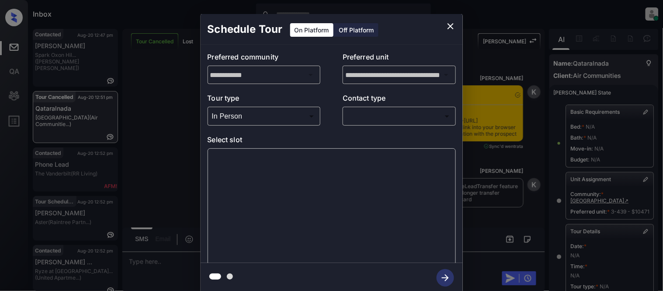
type input "********"
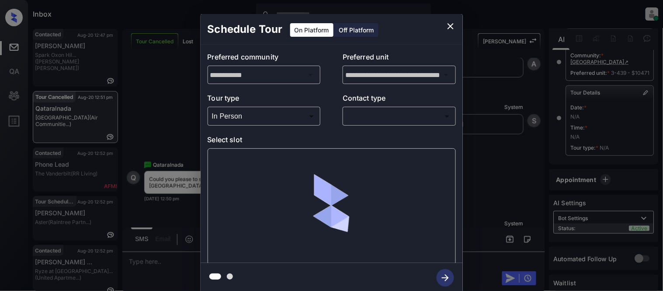
click at [375, 119] on body "Inbox Kristina Cataag Online Set yourself offline Set yourself on break Profile…" at bounding box center [331, 145] width 663 height 291
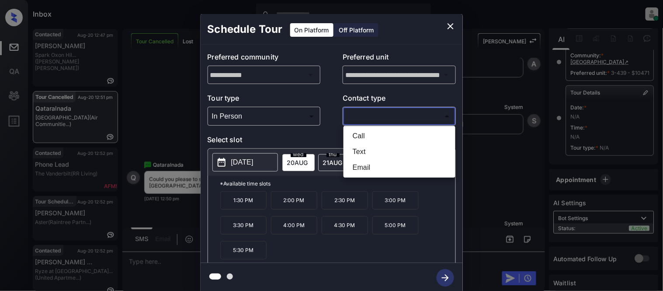
click at [358, 113] on body "Inbox Kristina Cataag Online Set yourself offline Set yourself on break Profile…" at bounding box center [331, 145] width 663 height 291
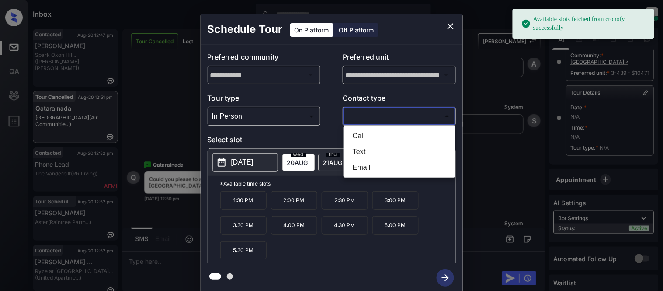
click at [356, 150] on li "Text" at bounding box center [400, 152] width 108 height 16
type input "****"
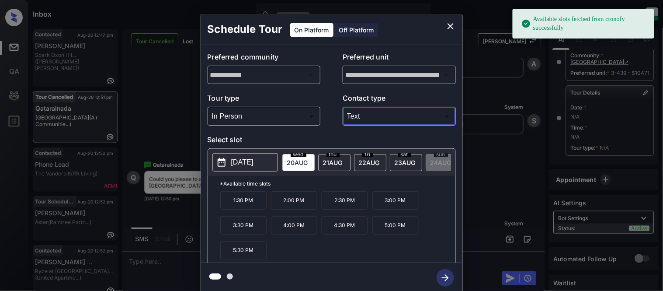
click at [254, 164] on p "[DATE]" at bounding box center [242, 162] width 22 height 10
drag, startPoint x: 221, startPoint y: 205, endPoint x: 254, endPoint y: 205, distance: 32.8
click at [254, 205] on p "1:30 PM" at bounding box center [243, 200] width 46 height 18
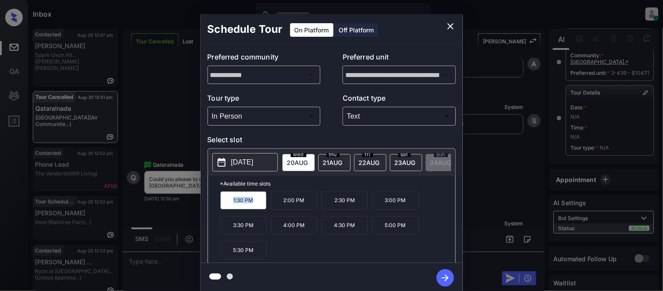
copy p "1:30 PM"
click at [145, 255] on div "**********" at bounding box center [331, 153] width 663 height 307
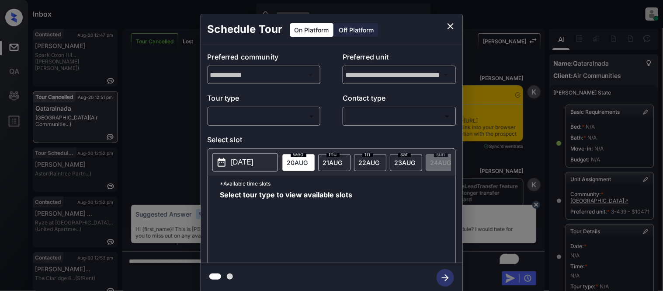
scroll to position [139, 0]
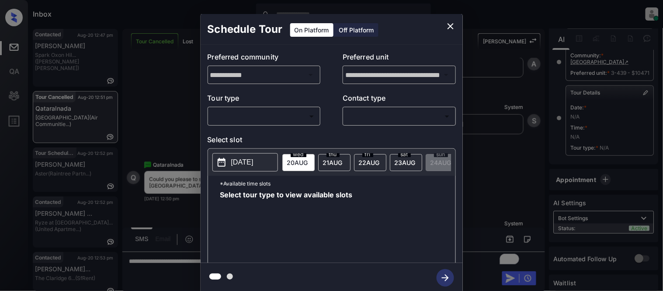
click at [447, 24] on icon "close" at bounding box center [451, 26] width 10 height 10
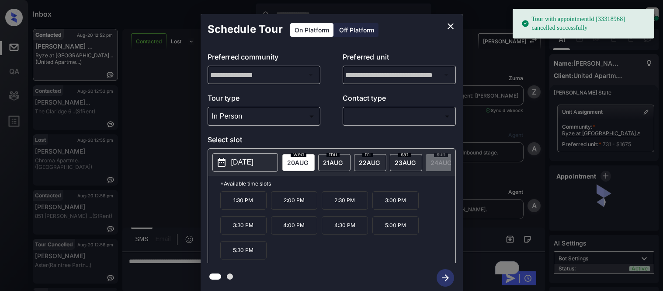
click at [387, 116] on div at bounding box center [331, 145] width 663 height 291
click at [387, 116] on body "Tour with appointmentId [33318968] cancelled successfully Inbox [PERSON_NAME] O…" at bounding box center [331, 145] width 663 height 291
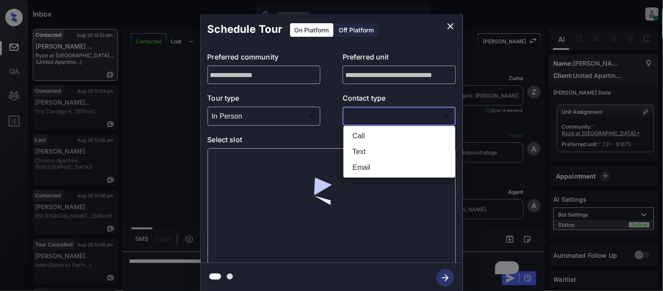
scroll to position [1307, 0]
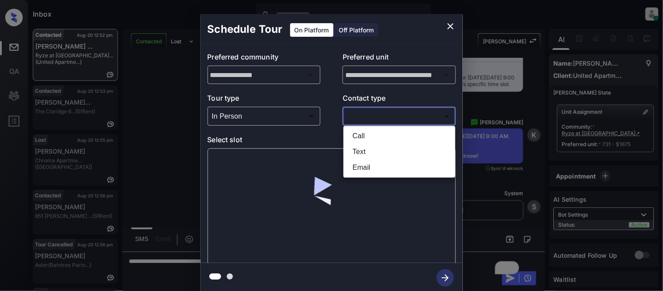
click at [365, 149] on li "Text" at bounding box center [400, 152] width 108 height 16
type input "****"
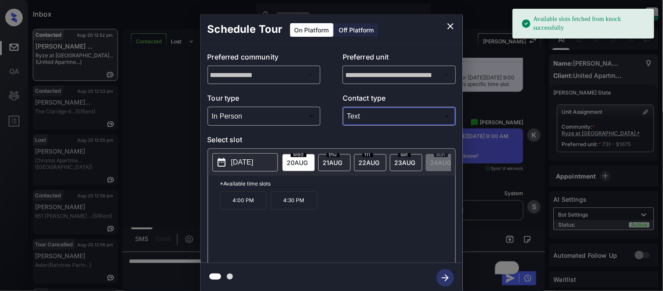
click at [308, 163] on span "[DATE]" at bounding box center [297, 162] width 21 height 7
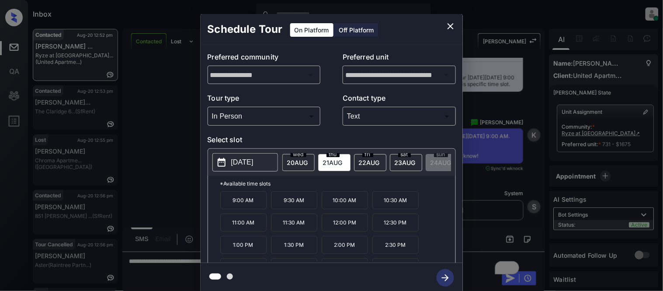
click at [236, 191] on p "*Available time slots" at bounding box center [337, 183] width 235 height 15
click at [231, 198] on p "9:00 AM" at bounding box center [243, 200] width 46 height 18
click at [448, 276] on icon "button" at bounding box center [445, 277] width 17 height 17
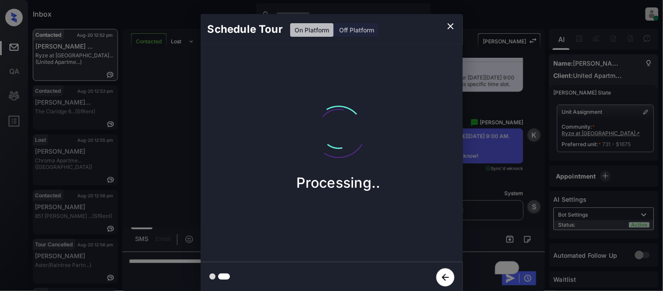
click at [481, 209] on div "Schedule Tour On Platform Off Platform Processing.." at bounding box center [331, 153] width 663 height 307
